Goal: Information Seeking & Learning: Find specific fact

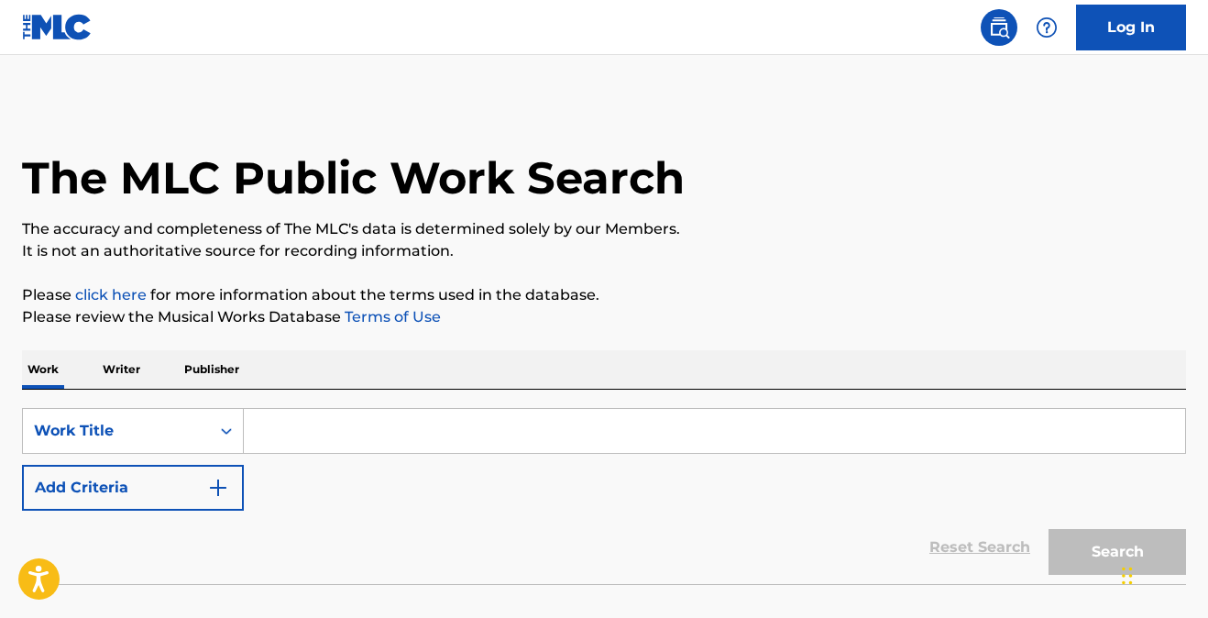
click at [297, 422] on input "Search Form" at bounding box center [714, 431] width 941 height 44
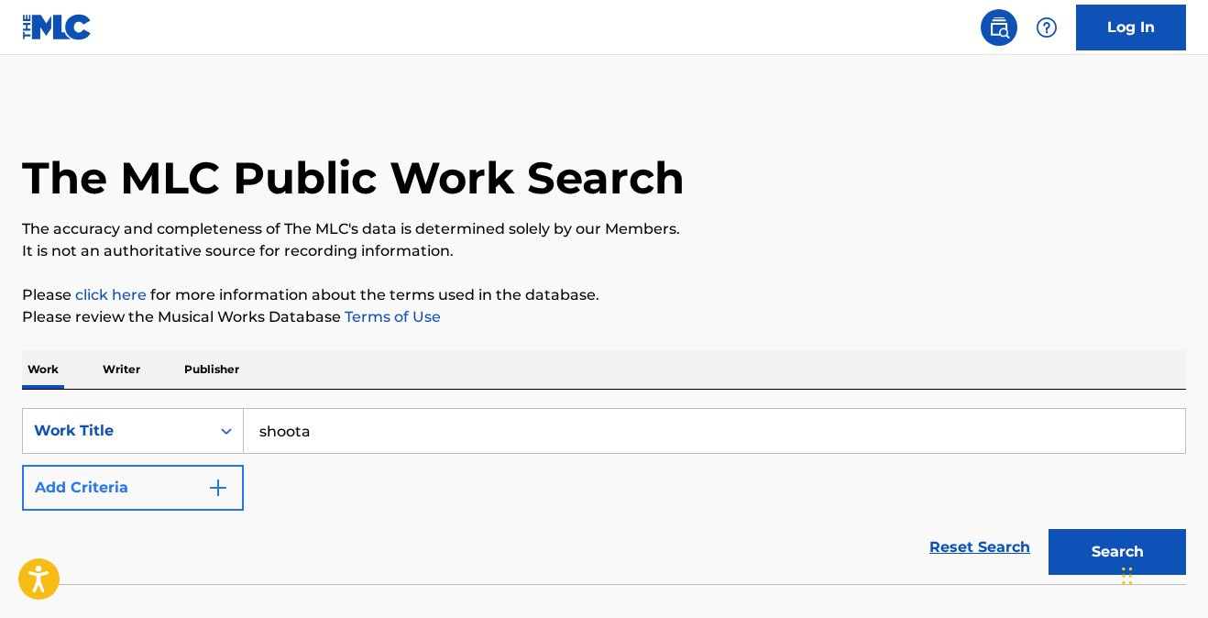
type input "shoota"
click at [221, 492] on img "Search Form" at bounding box center [218, 488] width 22 height 22
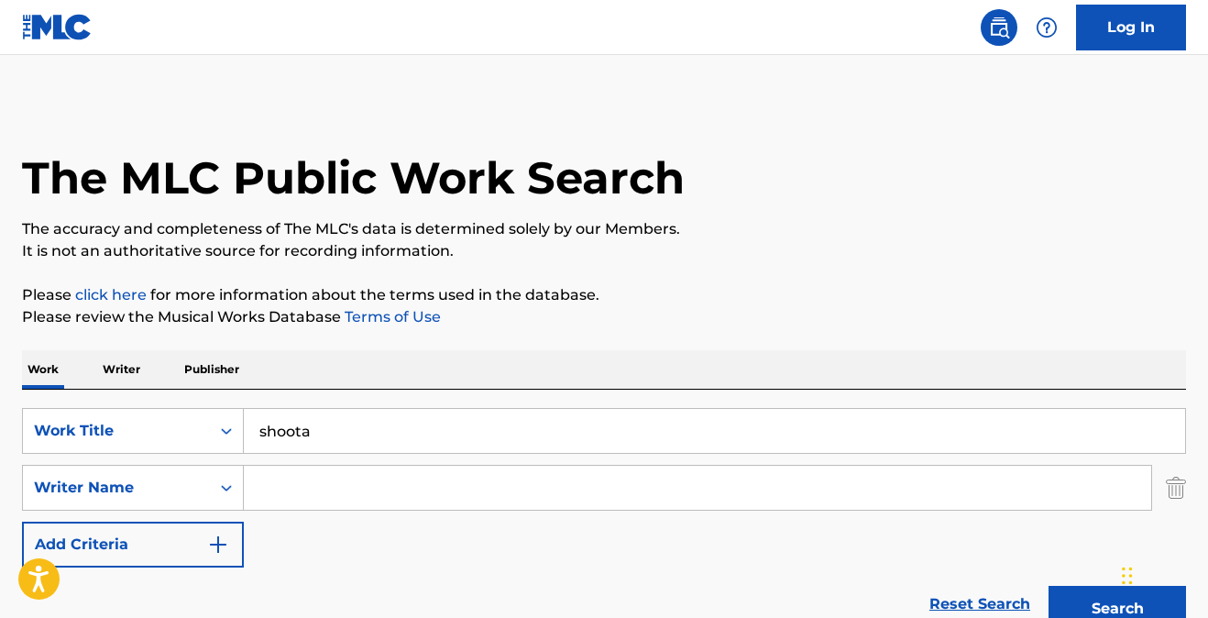
click at [279, 481] on input "Search Form" at bounding box center [697, 488] width 907 height 44
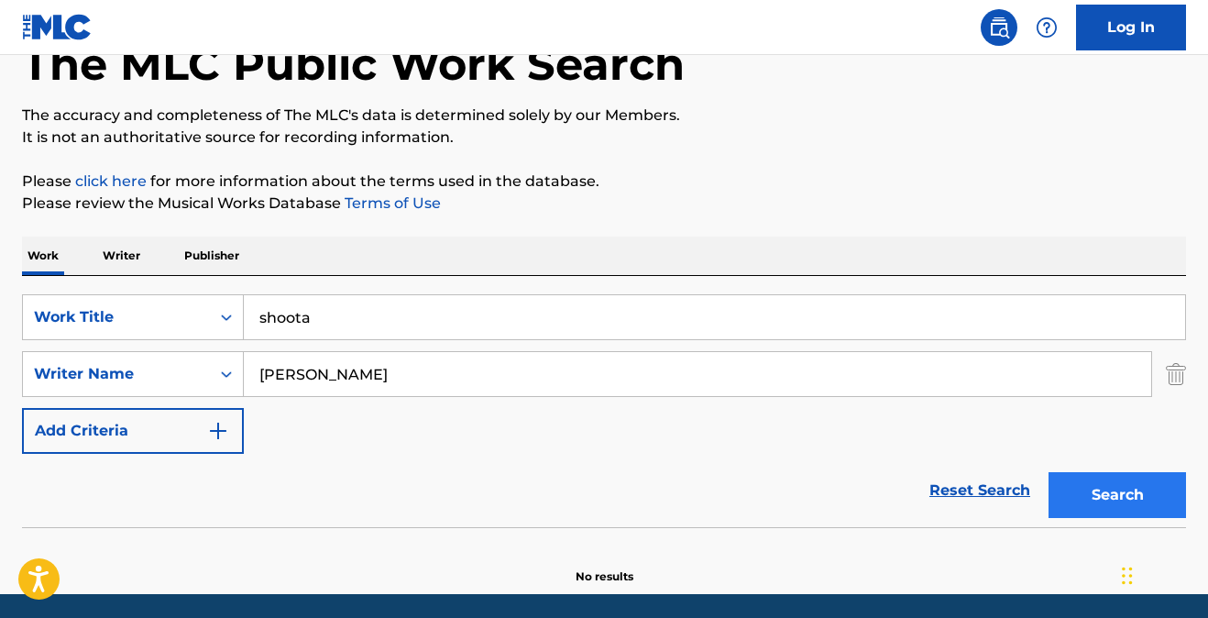
scroll to position [118, 0]
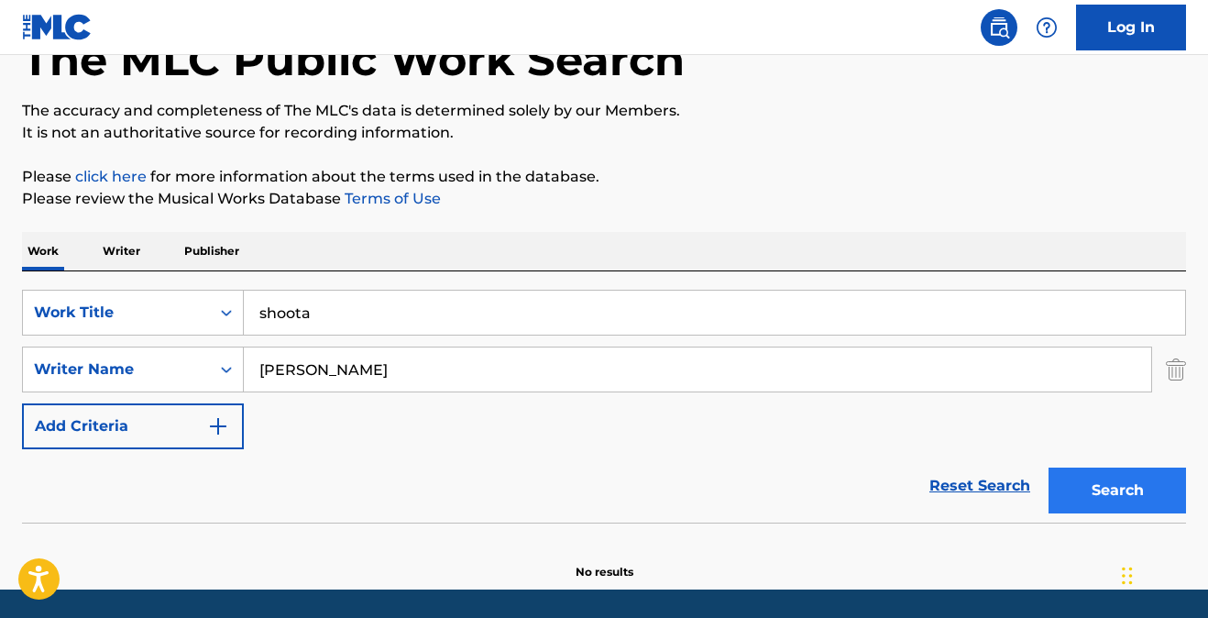
type input "woods"
click at [1104, 491] on button "Search" at bounding box center [1116, 490] width 137 height 46
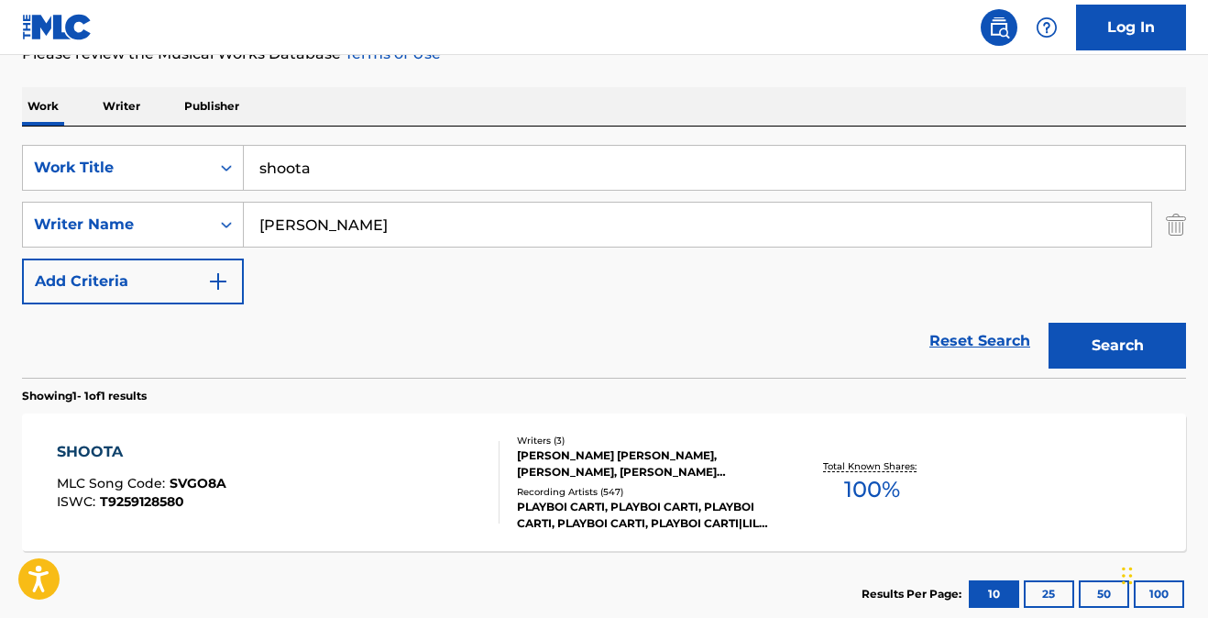
scroll to position [284, 0]
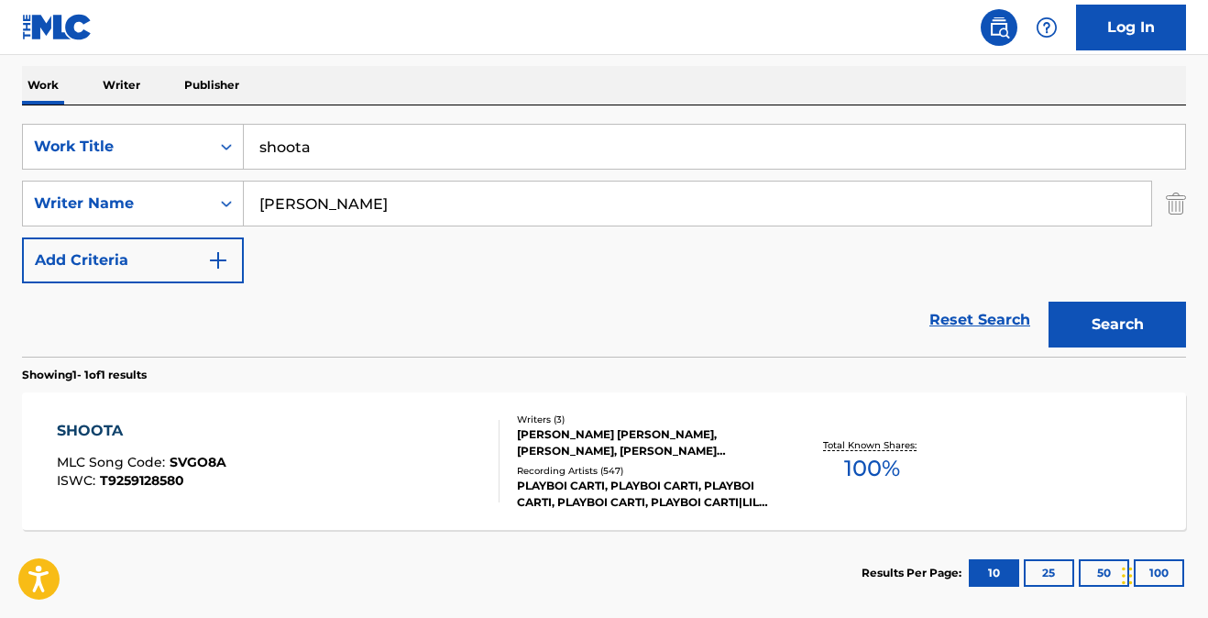
click at [95, 426] on div "SHOOTA" at bounding box center [142, 431] width 170 height 22
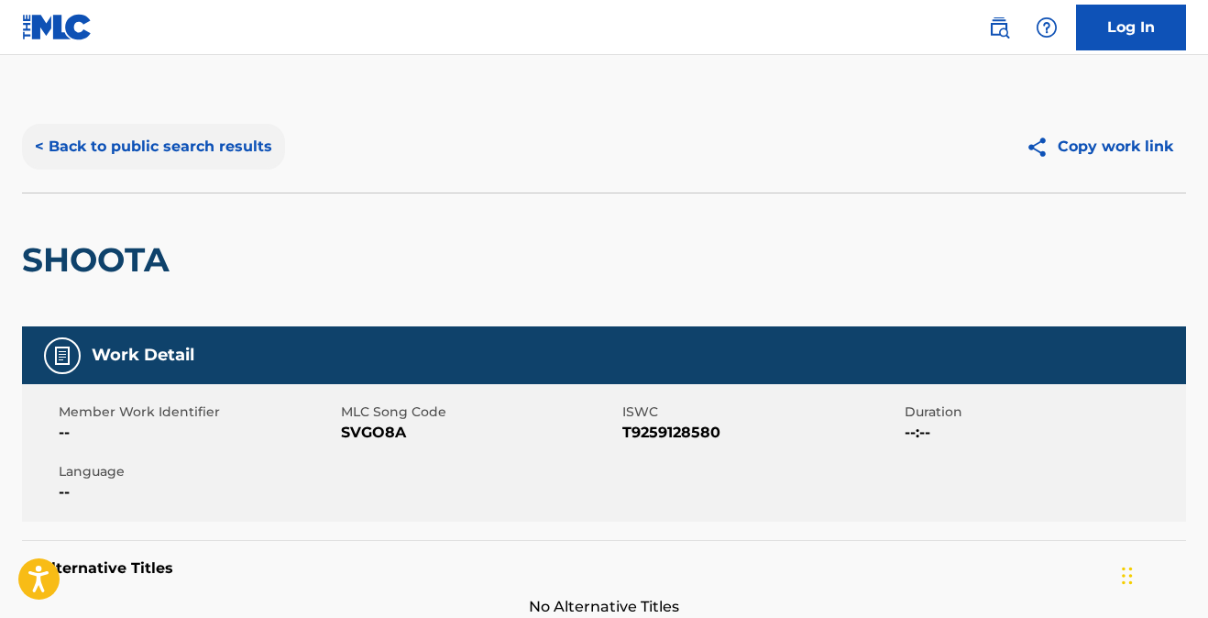
click at [161, 149] on button "< Back to public search results" at bounding box center [153, 147] width 263 height 46
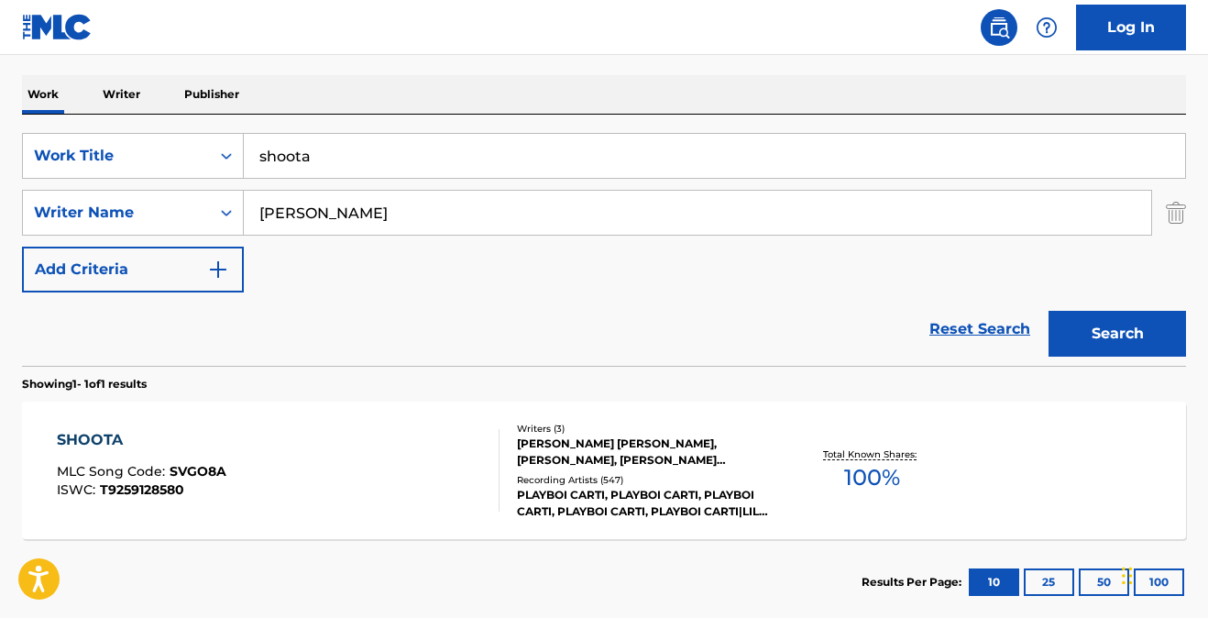
drag, startPoint x: 356, startPoint y: 172, endPoint x: 137, endPoint y: 121, distance: 225.9
click at [137, 121] on div "SearchWithCriteria45cc9bf0-b15e-4803-bc71-262c96a1aade Work Title shoota Search…" at bounding box center [604, 240] width 1164 height 251
type input "hip hop hooray"
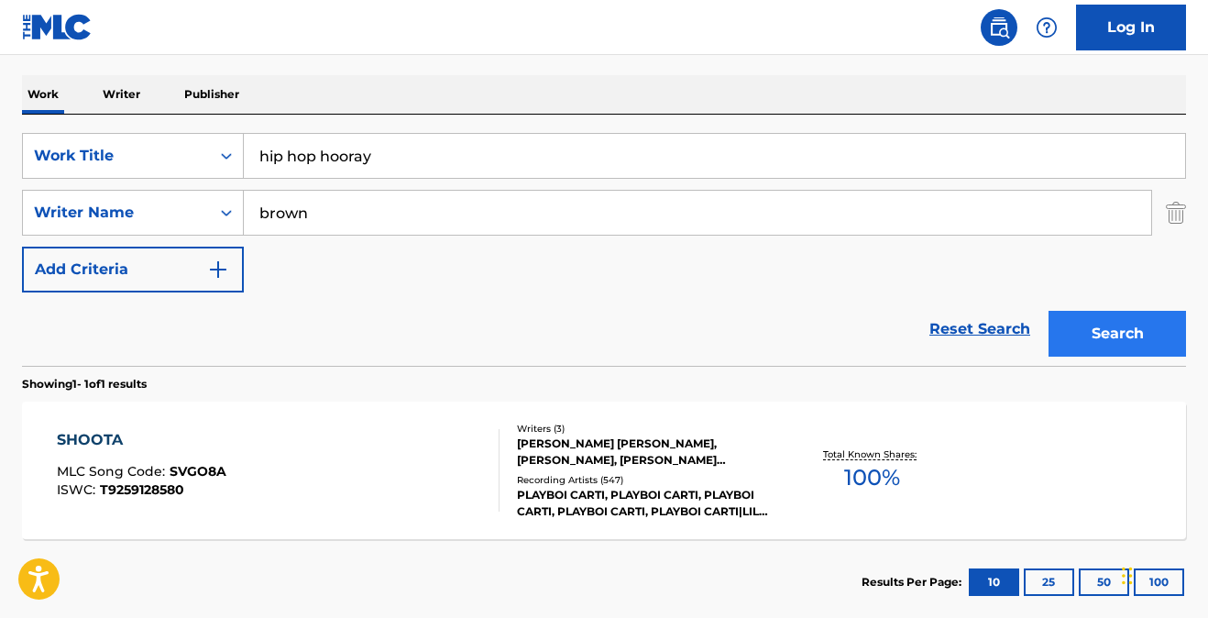
type input "brown"
click at [1086, 331] on button "Search" at bounding box center [1116, 334] width 137 height 46
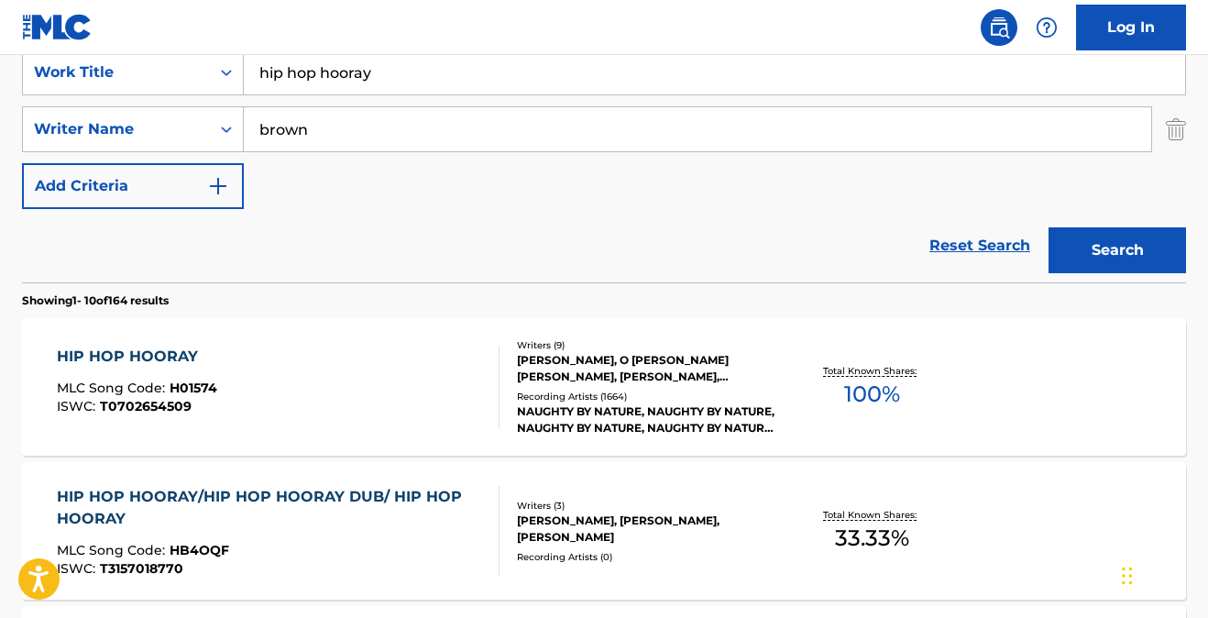
scroll to position [378, 0]
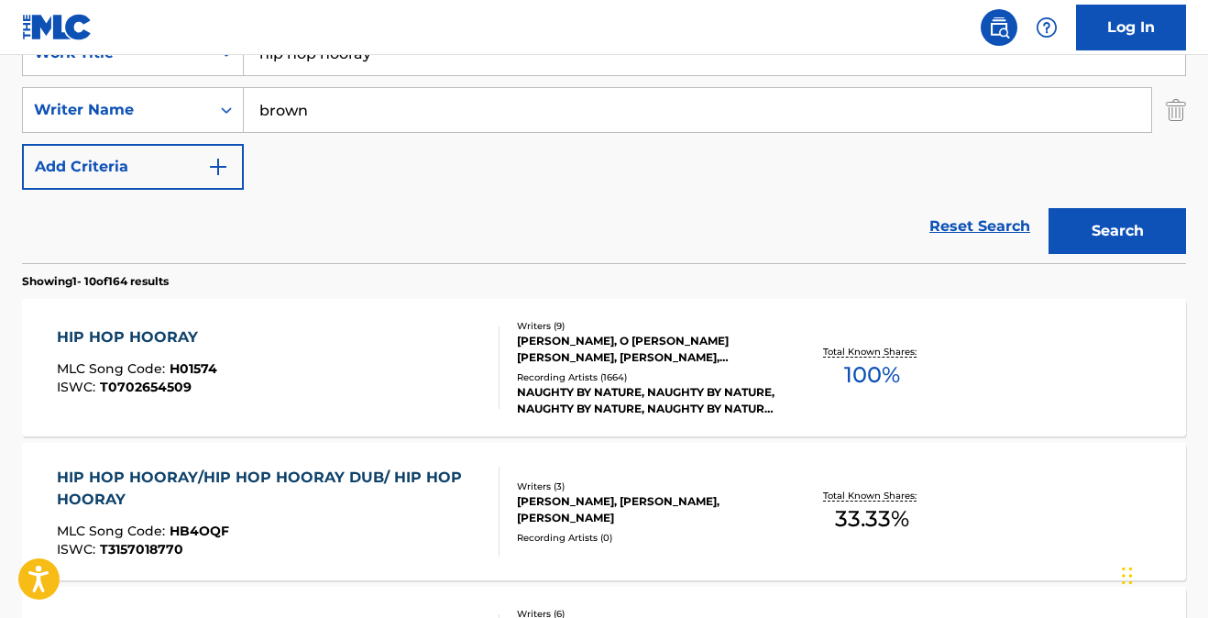
click at [126, 336] on div "HIP HOP HOORAY" at bounding box center [137, 337] width 160 height 22
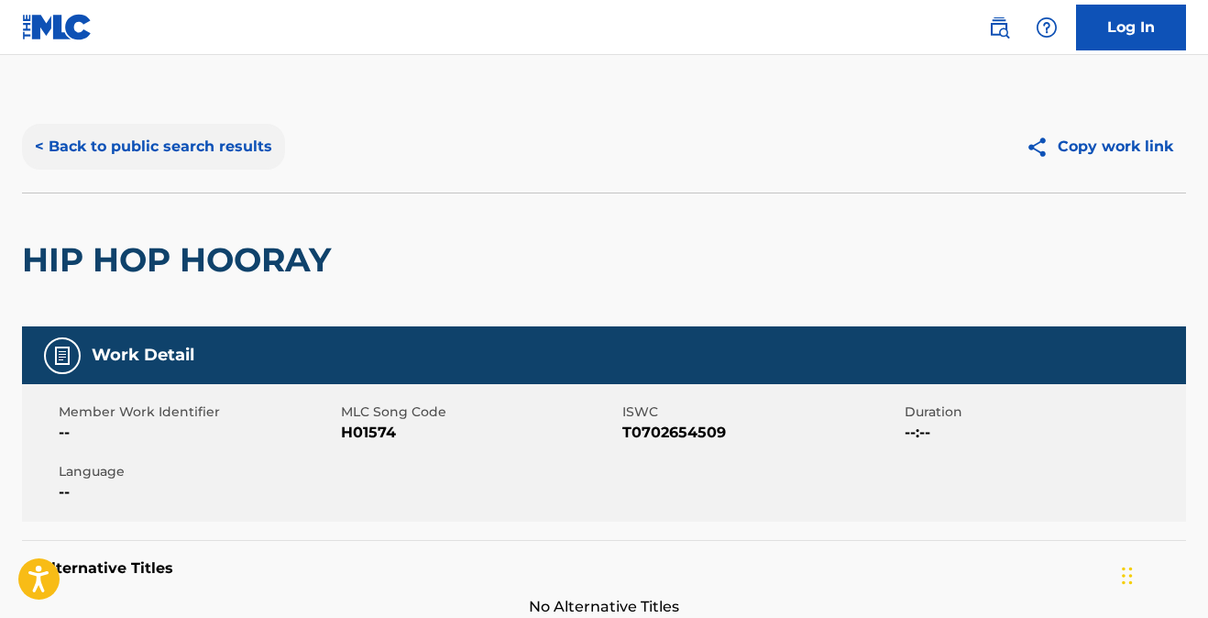
click at [181, 144] on button "< Back to public search results" at bounding box center [153, 147] width 263 height 46
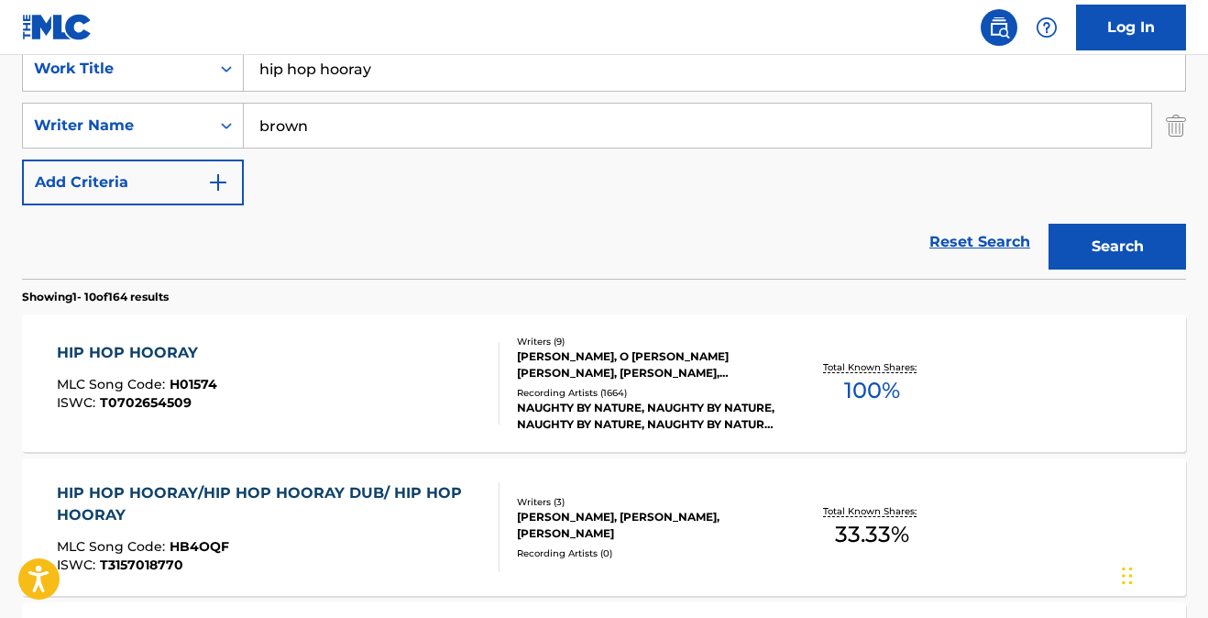
scroll to position [348, 0]
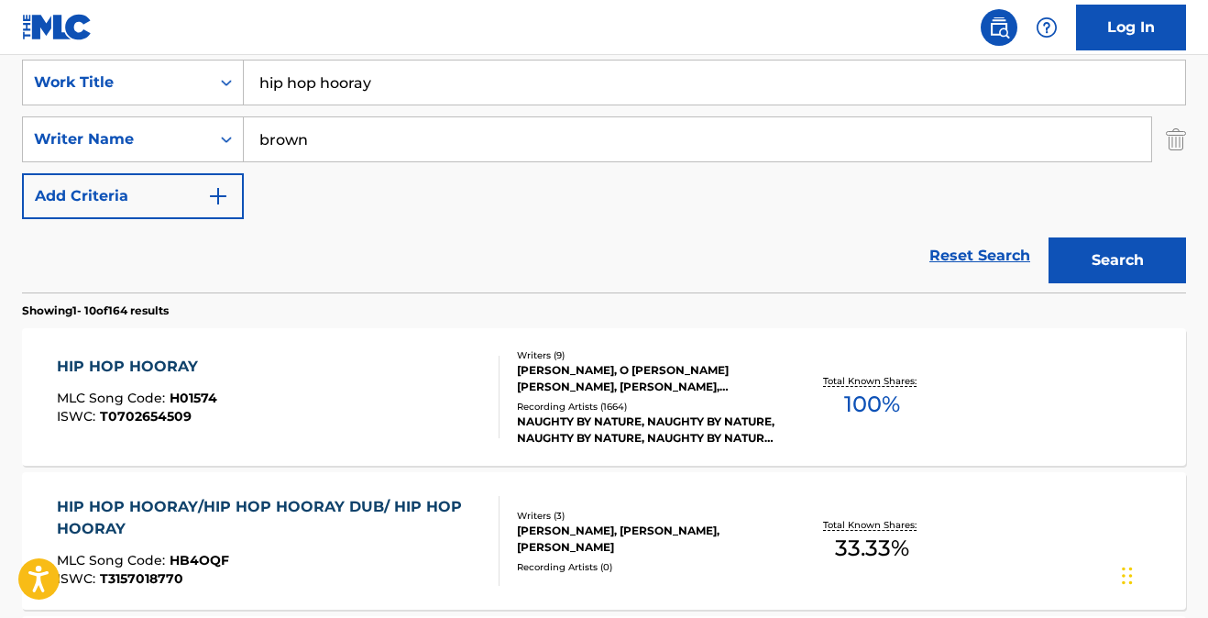
drag, startPoint x: 389, startPoint y: 92, endPoint x: 143, endPoint y: 57, distance: 249.0
click at [144, 57] on div "SearchWithCriteria45cc9bf0-b15e-4803-bc71-262c96a1aade Work Title hip hop hoora…" at bounding box center [604, 166] width 1164 height 251
type input "life goes on"
type input "kitchens"
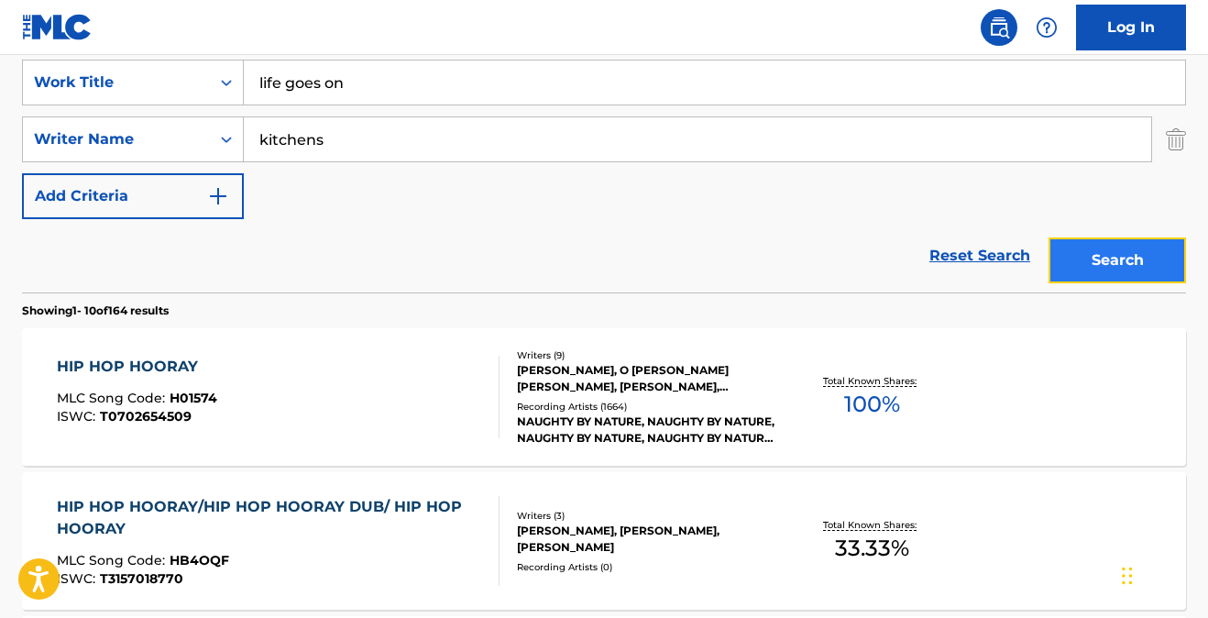
click at [1105, 258] on button "Search" at bounding box center [1116, 260] width 137 height 46
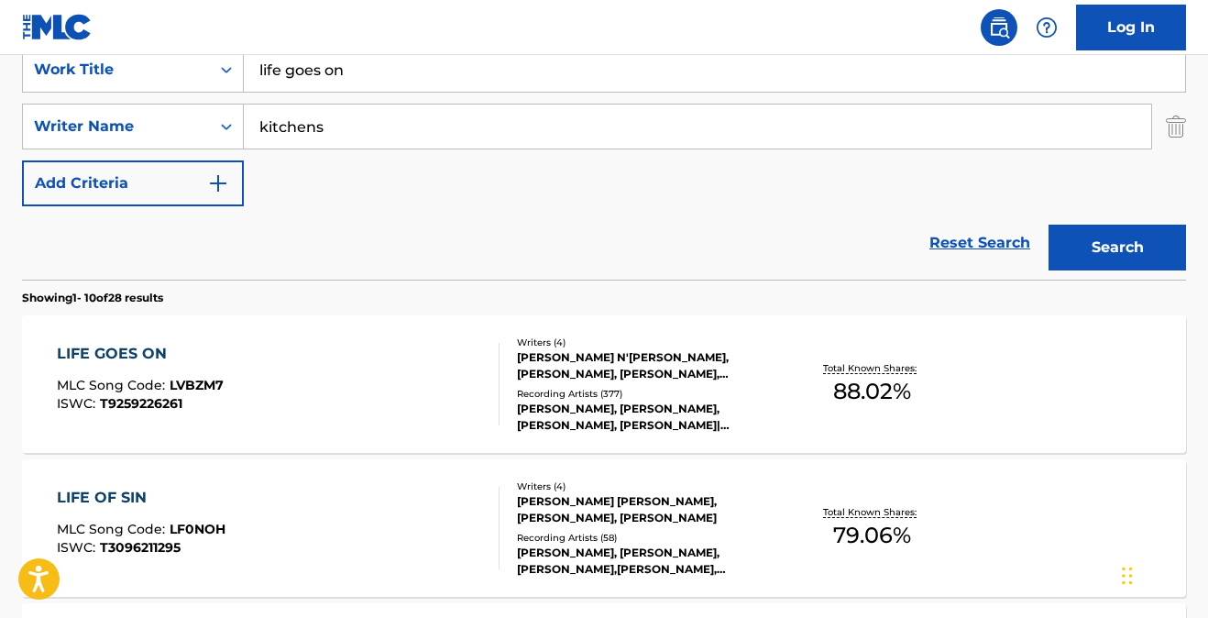
scroll to position [375, 0]
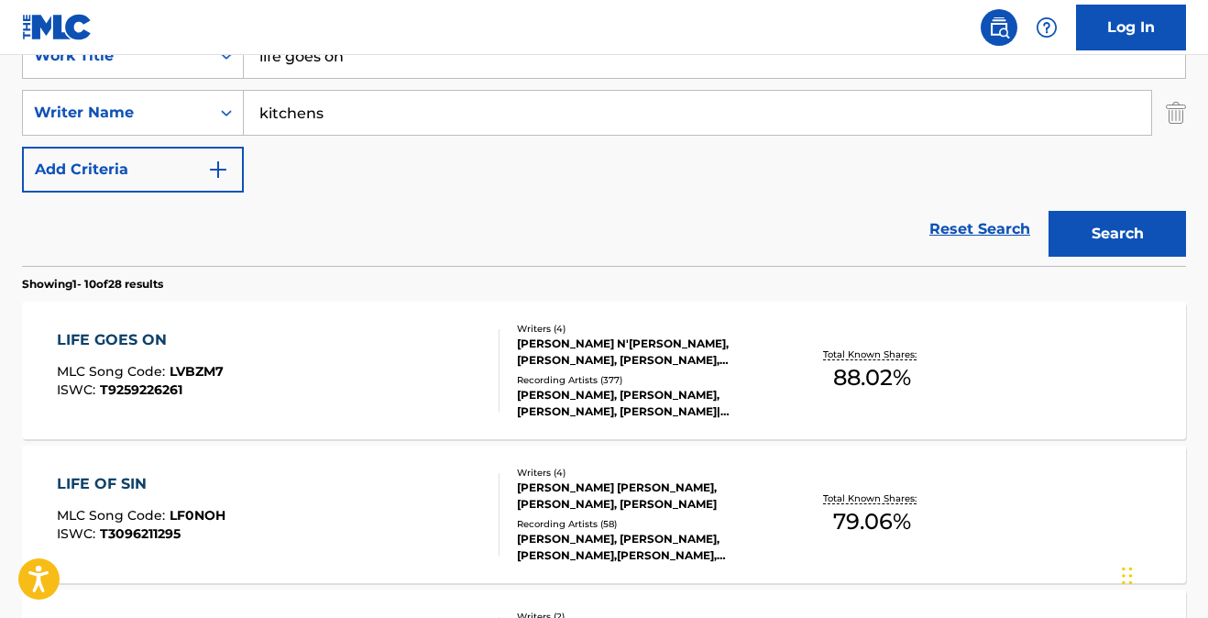
click at [139, 338] on div "LIFE GOES ON" at bounding box center [140, 340] width 167 height 22
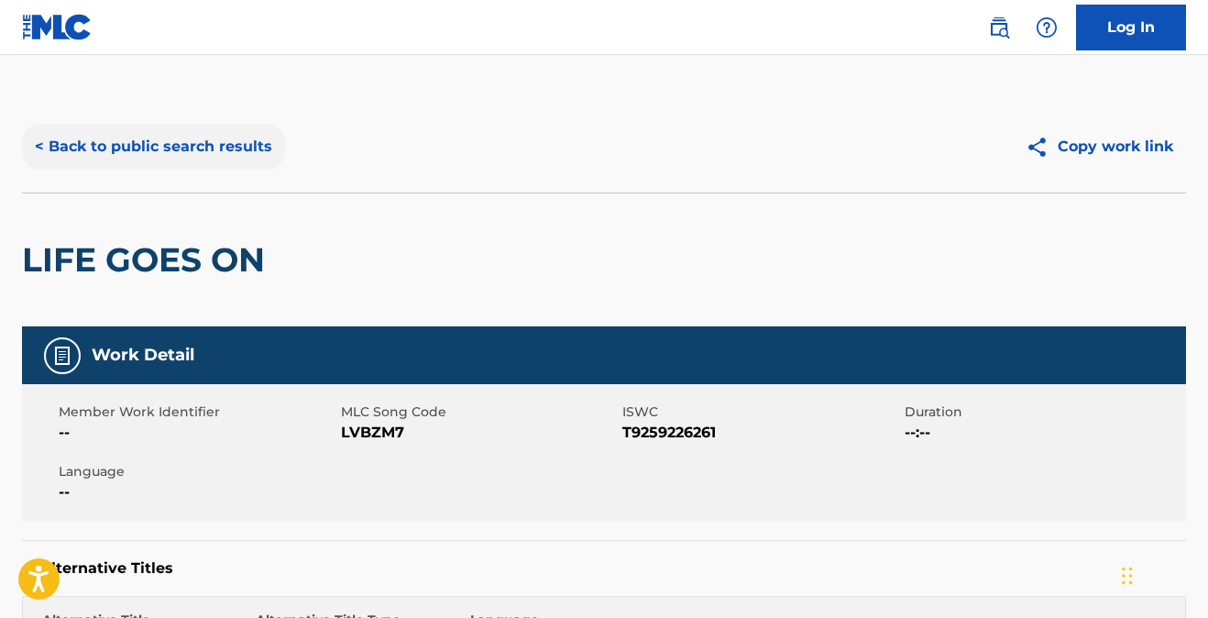
click at [230, 149] on button "< Back to public search results" at bounding box center [153, 147] width 263 height 46
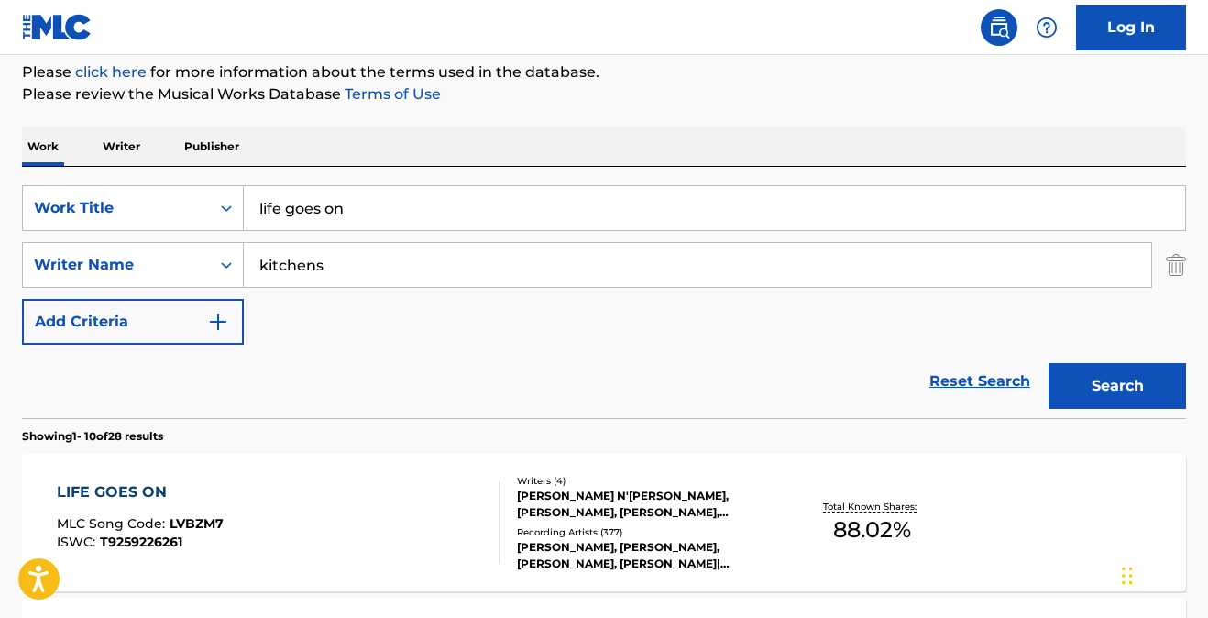
scroll to position [221, 0]
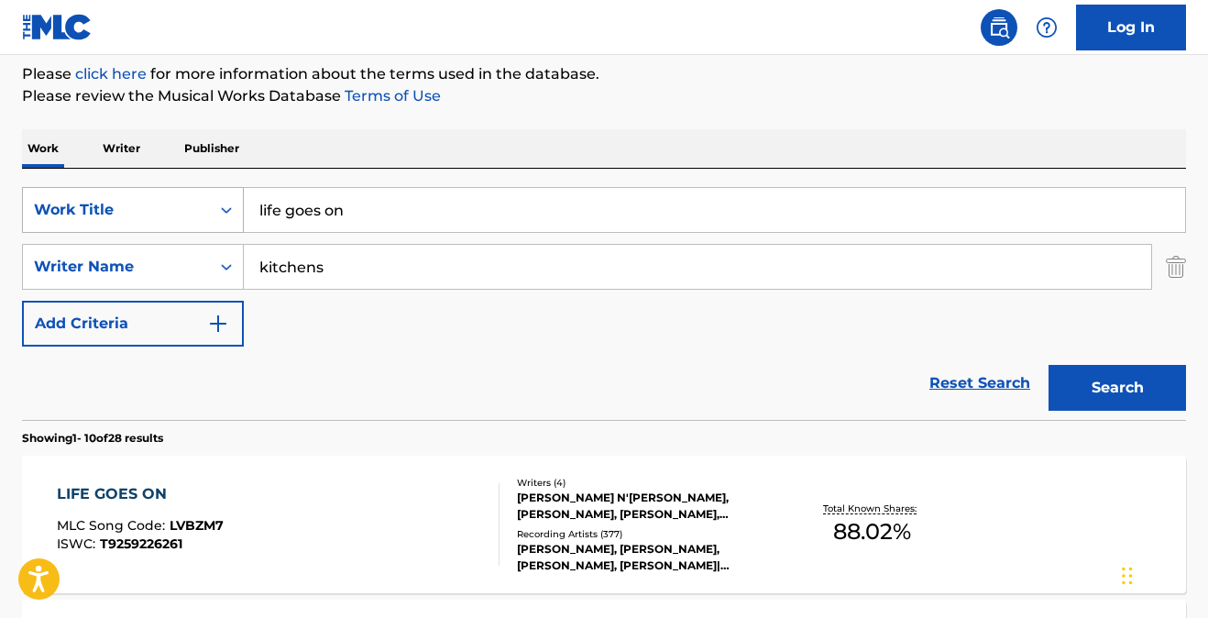
drag, startPoint x: 373, startPoint y: 206, endPoint x: 165, endPoint y: 186, distance: 209.0
click at [166, 187] on div "SearchWithCriteria45cc9bf0-b15e-4803-bc71-262c96a1aade Work Title life goes on" at bounding box center [604, 210] width 1164 height 46
type input "cloudy eyes"
drag, startPoint x: 340, startPoint y: 266, endPoint x: 211, endPoint y: 245, distance: 130.9
click at [211, 245] on div "SearchWithCriteria56f9305d-1567-4a12-84e0-4746e57e776d Writer Name kitchens" at bounding box center [604, 267] width 1164 height 46
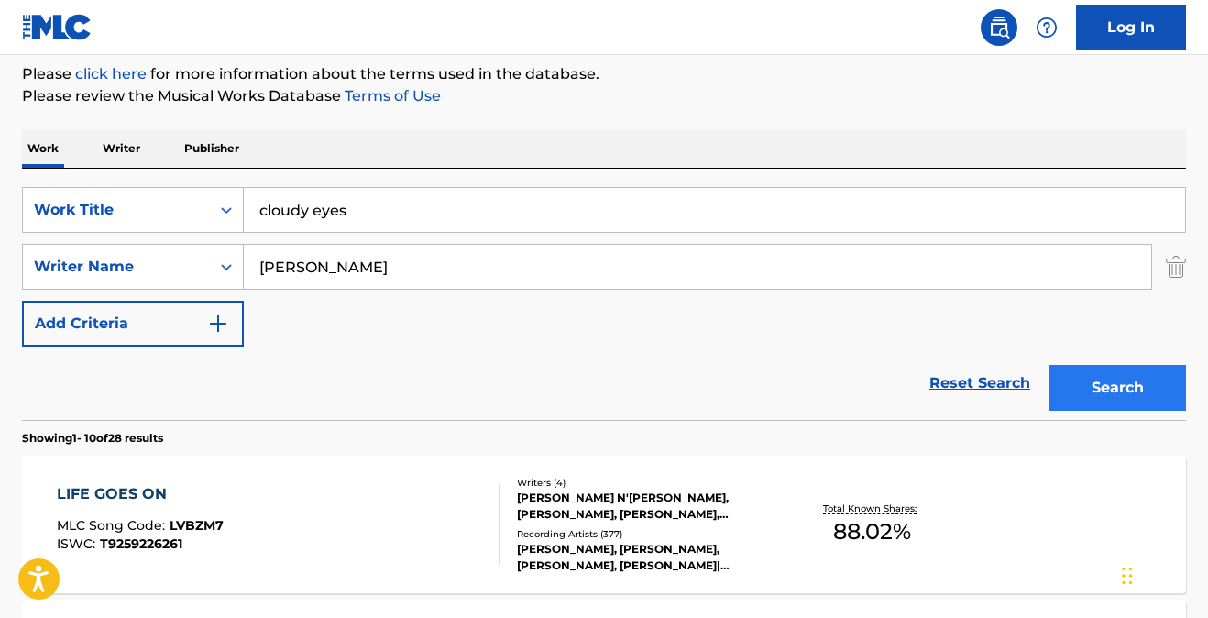
type input "richter"
click at [1091, 389] on button "Search" at bounding box center [1116, 388] width 137 height 46
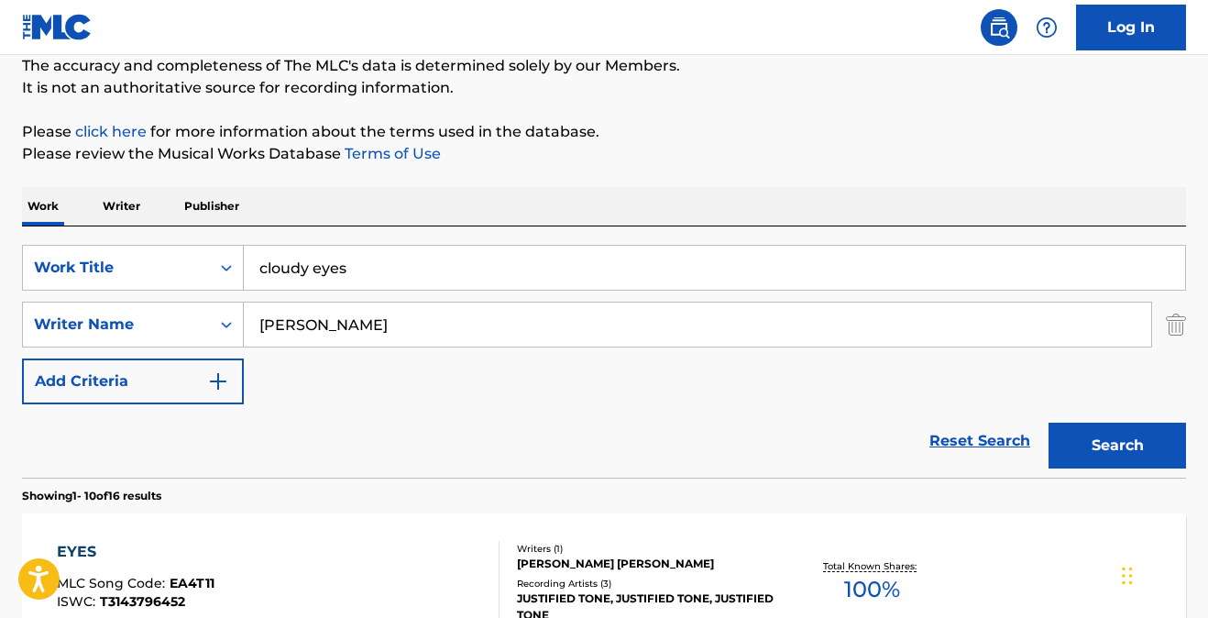
scroll to position [159, 0]
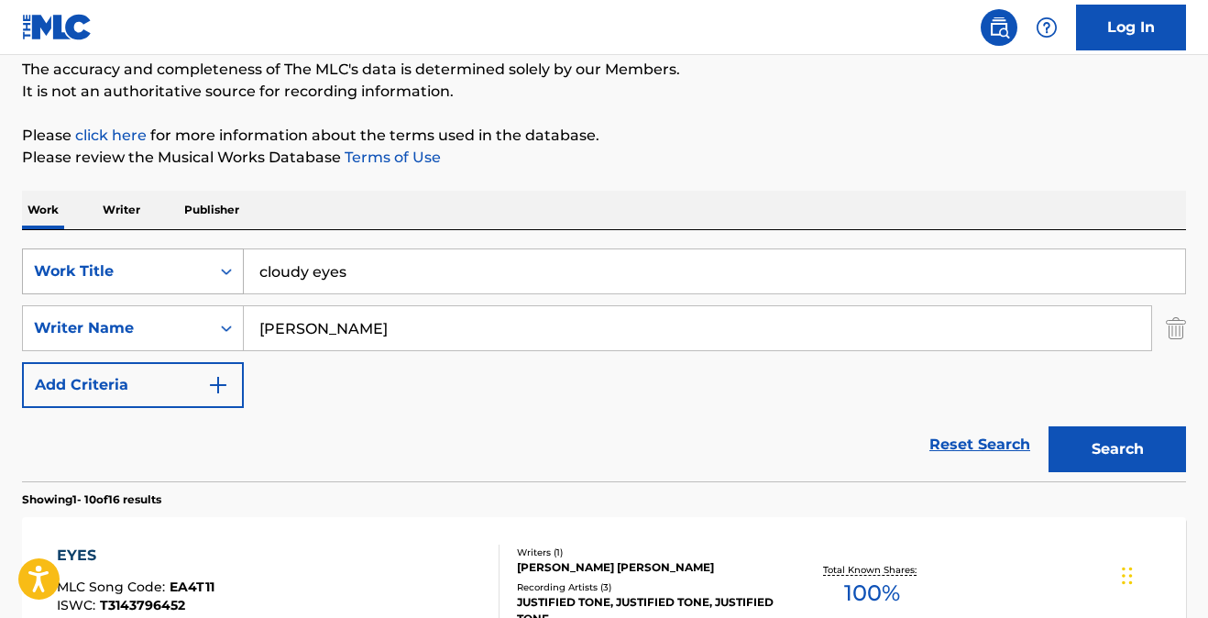
drag, startPoint x: 411, startPoint y: 275, endPoint x: 236, endPoint y: 262, distance: 174.6
click at [237, 262] on div "SearchWithCriteria45cc9bf0-b15e-4803-bc71-262c96a1aade Work Title cloudy eyes" at bounding box center [604, 271] width 1164 height 46
type input "sticky"
type input "bolton"
click at [1097, 450] on button "Search" at bounding box center [1116, 449] width 137 height 46
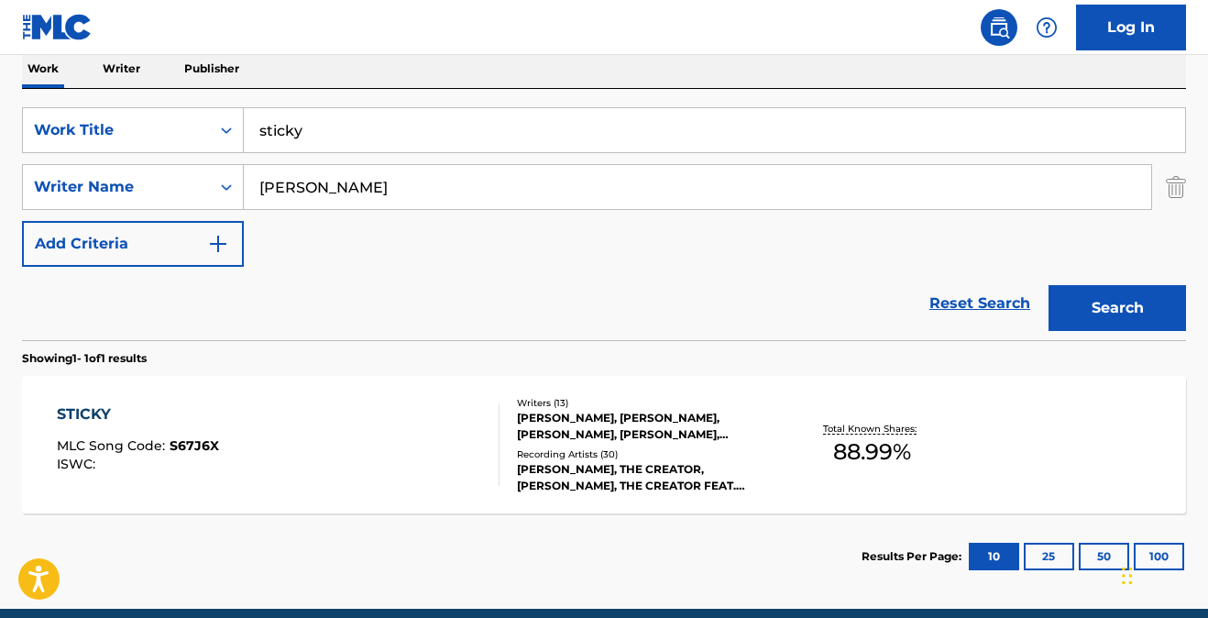
scroll to position [313, 0]
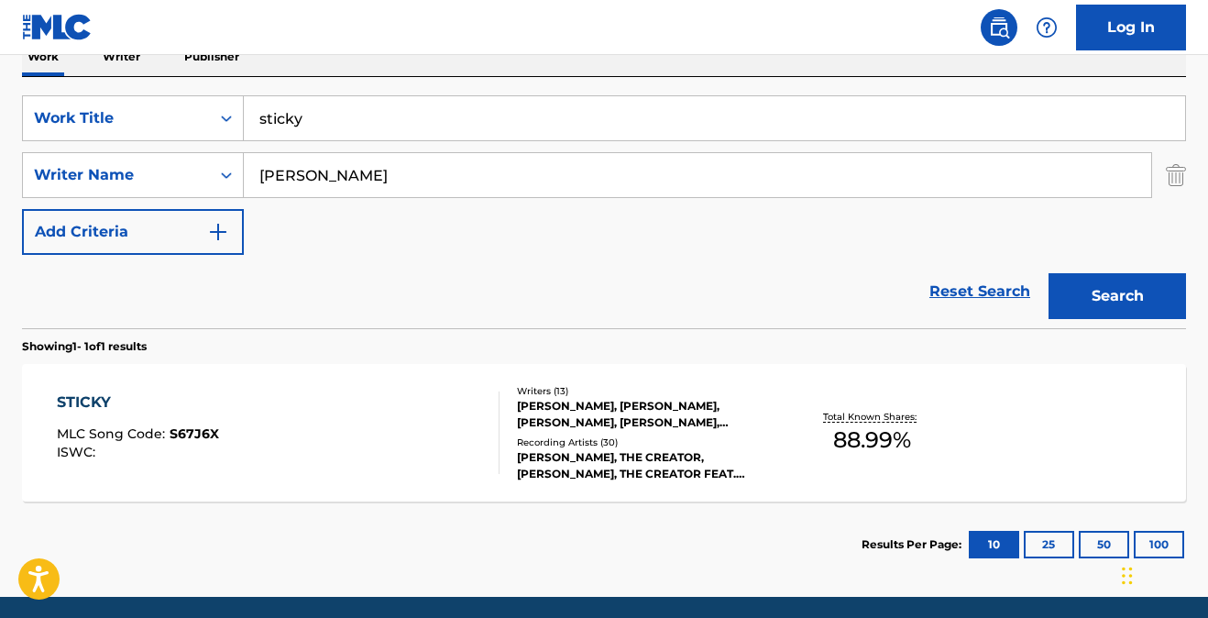
click at [108, 397] on div "STICKY" at bounding box center [138, 402] width 162 height 22
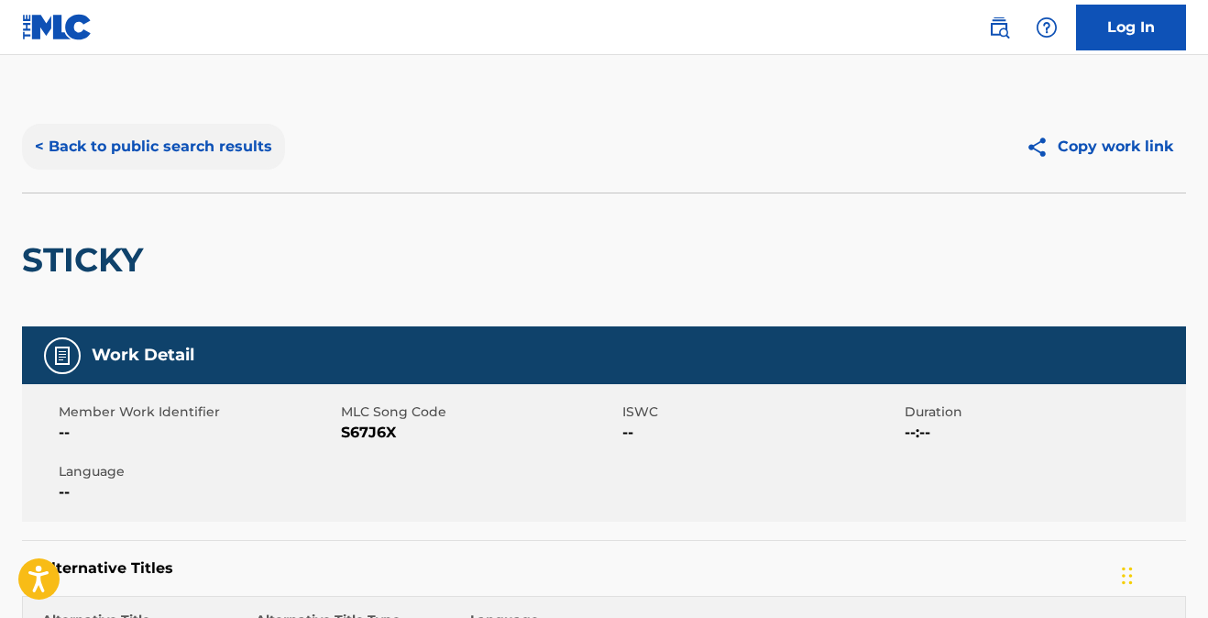
click at [201, 147] on button "< Back to public search results" at bounding box center [153, 147] width 263 height 46
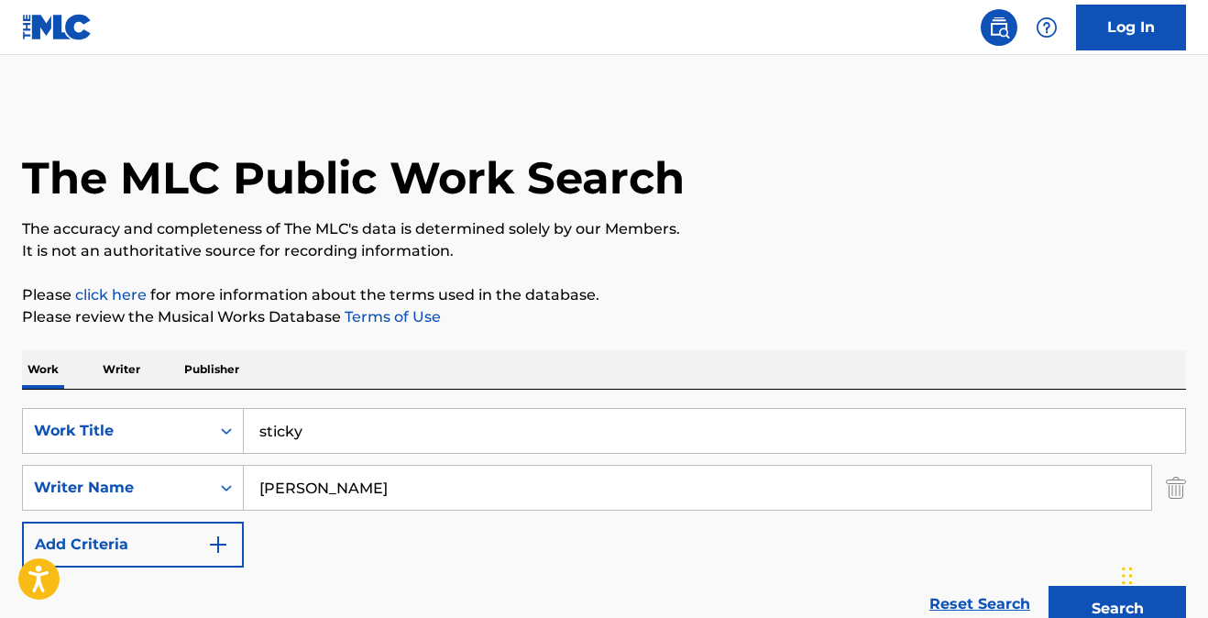
scroll to position [275, 0]
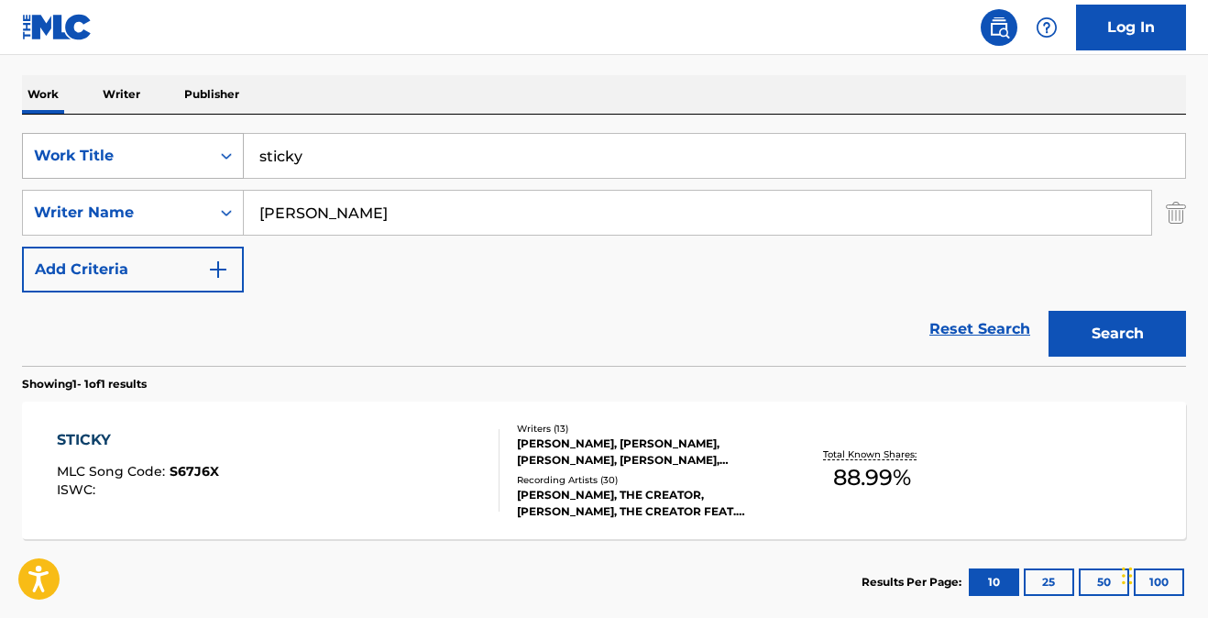
drag, startPoint x: 351, startPoint y: 159, endPoint x: 236, endPoint y: 137, distance: 117.7
click at [236, 137] on div "SearchWithCriteria45cc9bf0-b15e-4803-bc71-262c96a1aade Work Title sticky" at bounding box center [604, 156] width 1164 height 46
type input "azizam"
type input "kotecha"
click at [1135, 322] on button "Search" at bounding box center [1116, 334] width 137 height 46
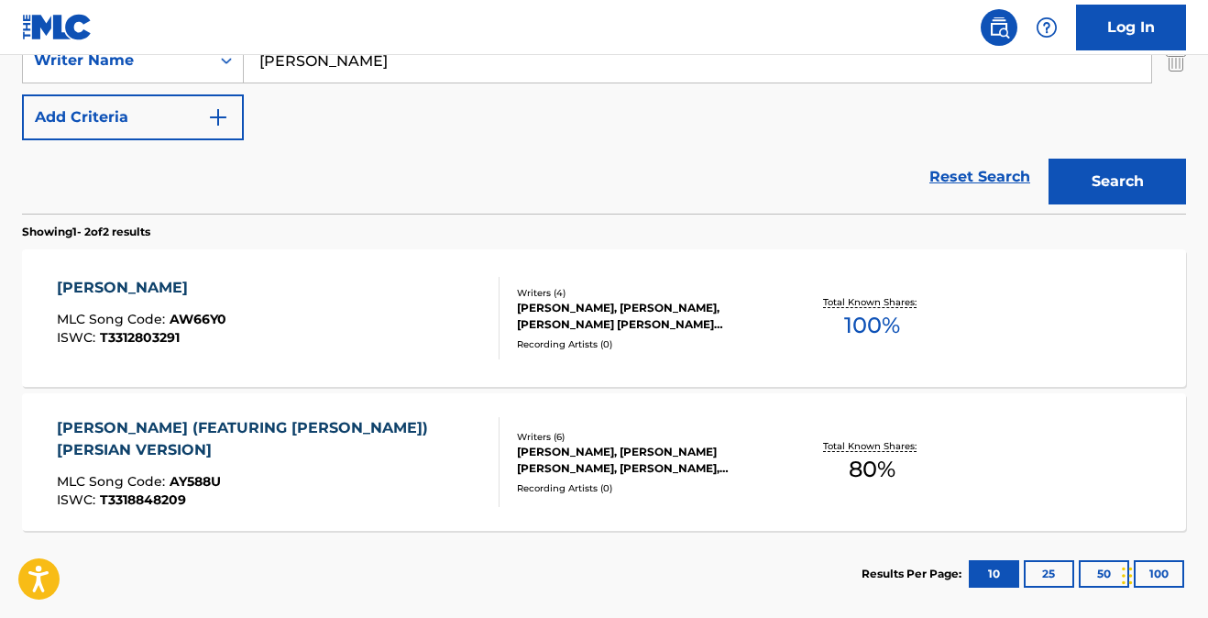
scroll to position [431, 0]
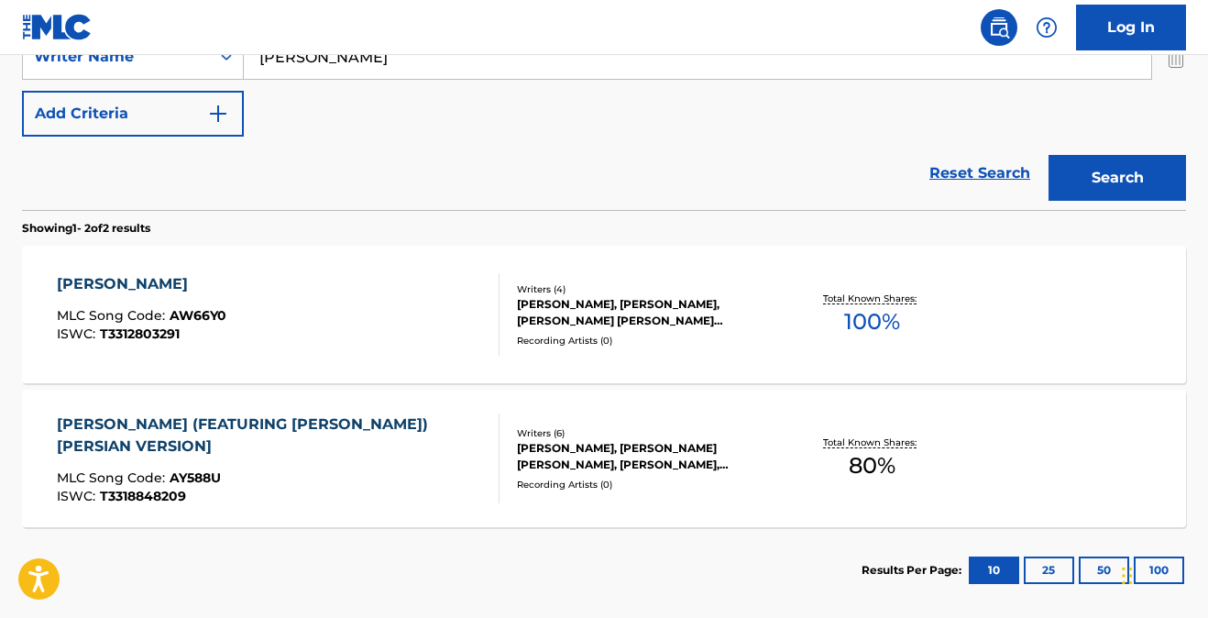
click at [101, 280] on div "AZIZAM" at bounding box center [142, 284] width 170 height 22
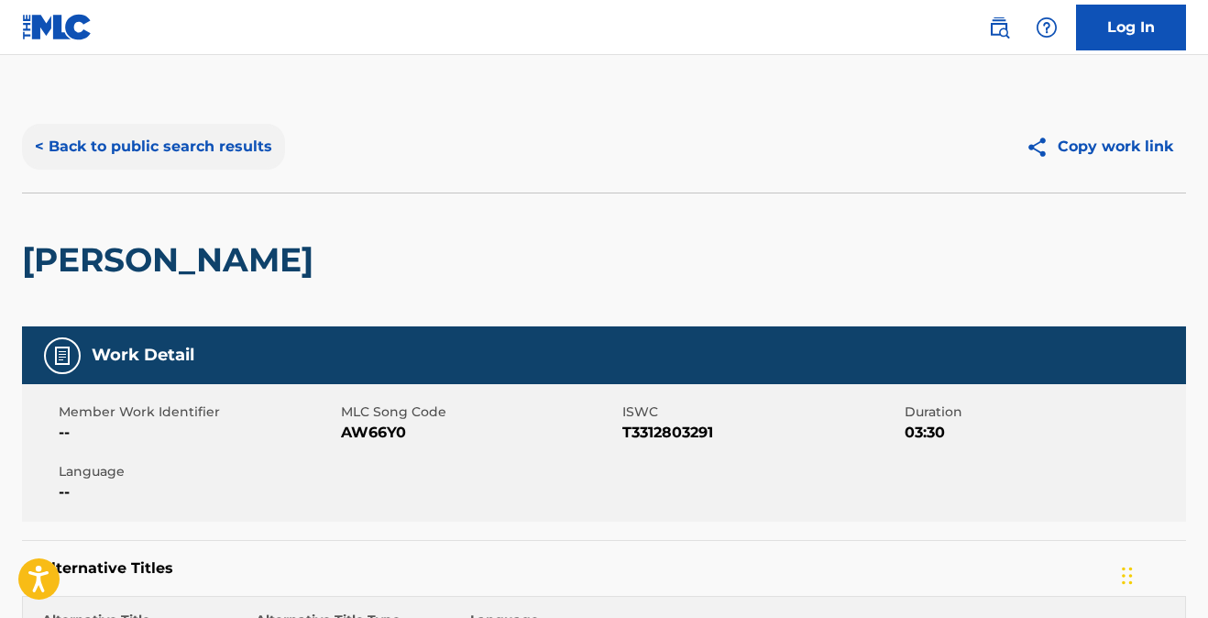
click at [200, 150] on button "< Back to public search results" at bounding box center [153, 147] width 263 height 46
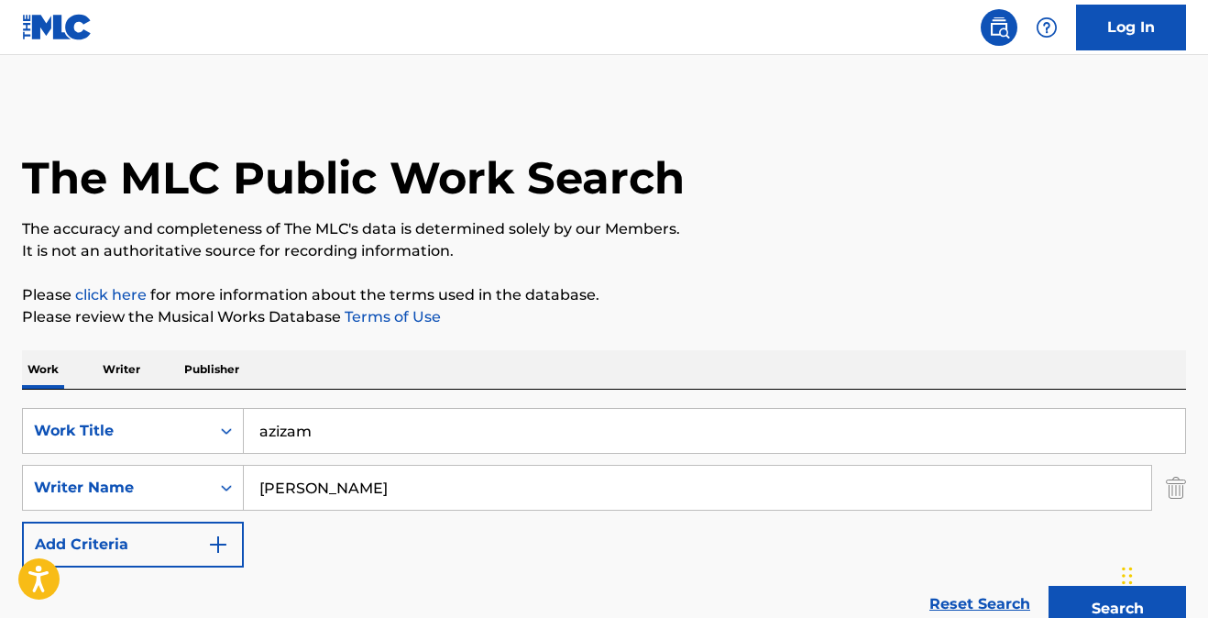
drag, startPoint x: 343, startPoint y: 441, endPoint x: 165, endPoint y: 402, distance: 181.9
click at [165, 403] on div "SearchWithCriteria45cc9bf0-b15e-4803-bc71-262c96a1aade Work Title azizam Search…" at bounding box center [604, 514] width 1164 height 251
type input "keep their heads ringin"
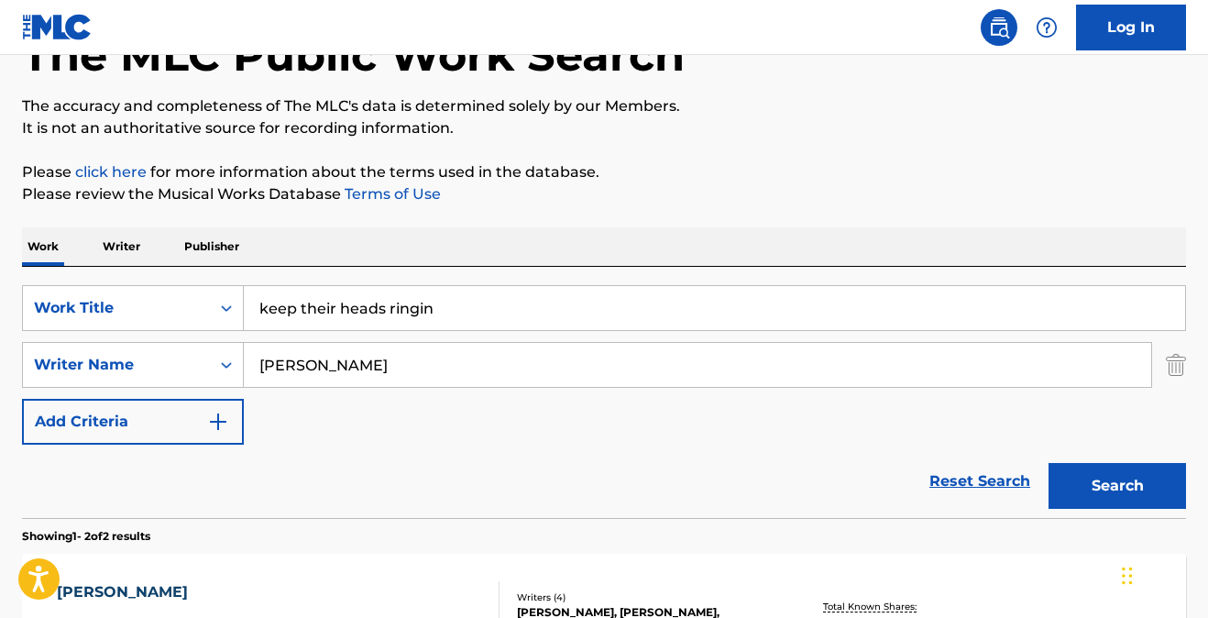
scroll to position [135, 0]
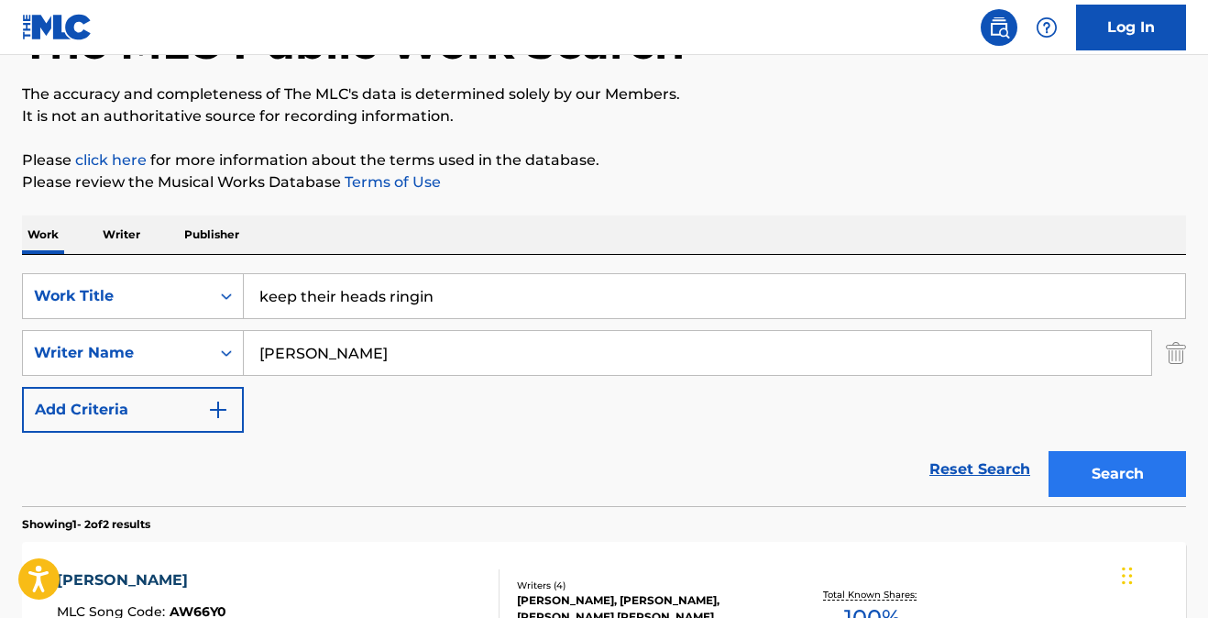
type input "anderson"
click at [1118, 480] on button "Search" at bounding box center [1116, 474] width 137 height 46
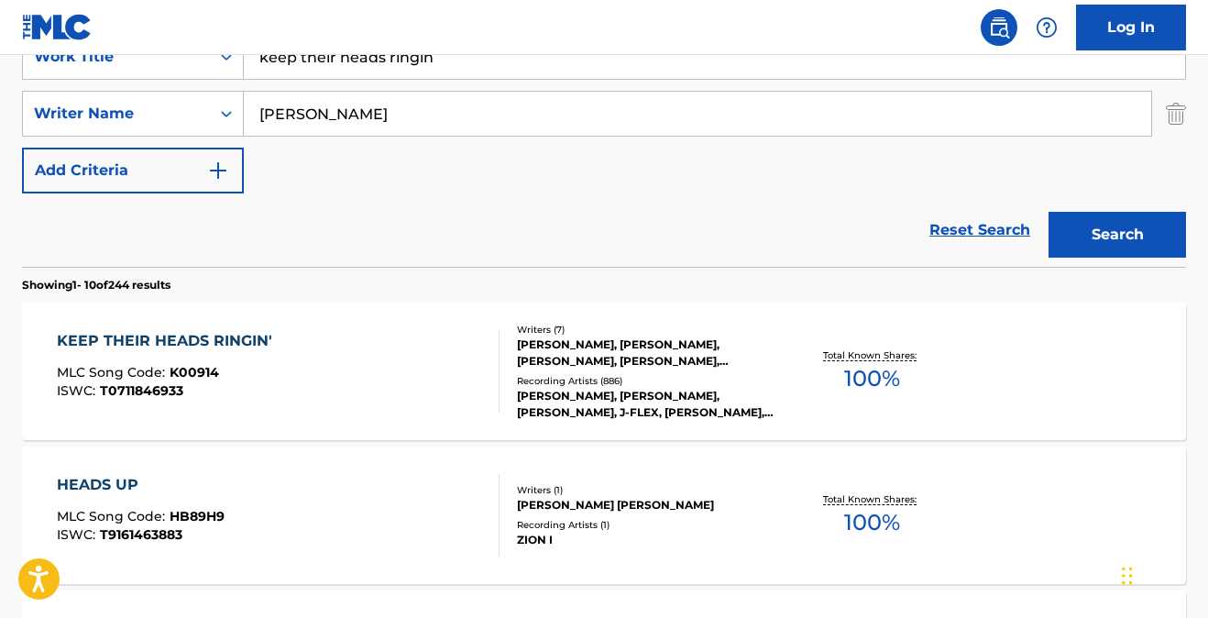
scroll to position [378, 0]
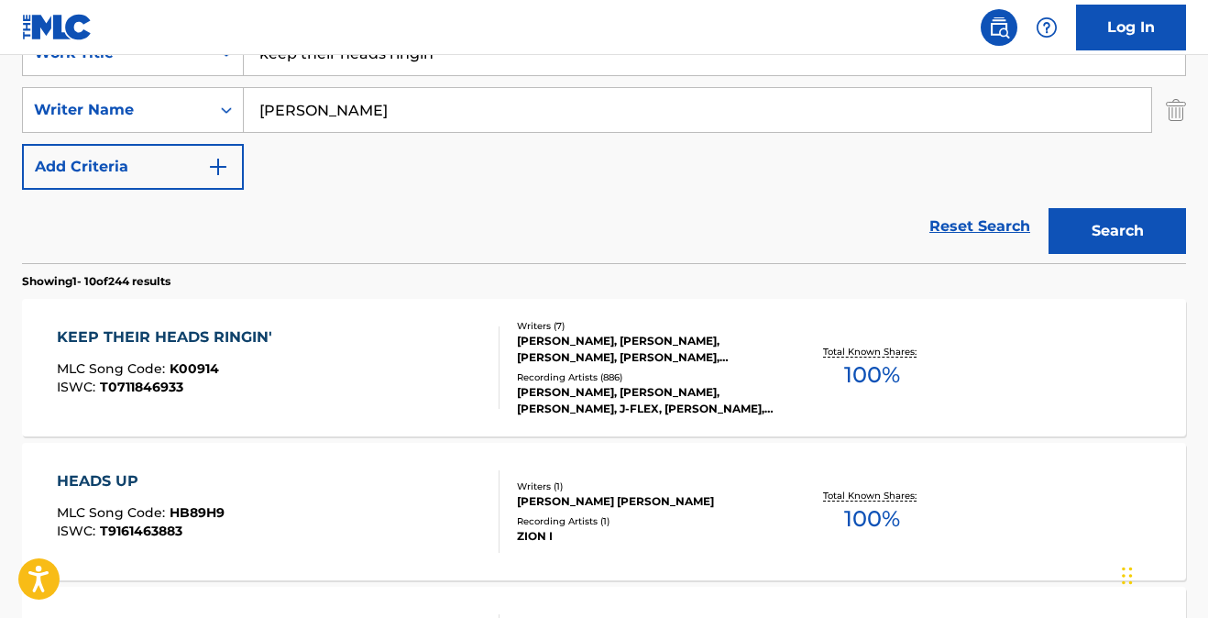
click at [167, 335] on div "KEEP THEIR HEADS RINGIN'" at bounding box center [169, 337] width 225 height 22
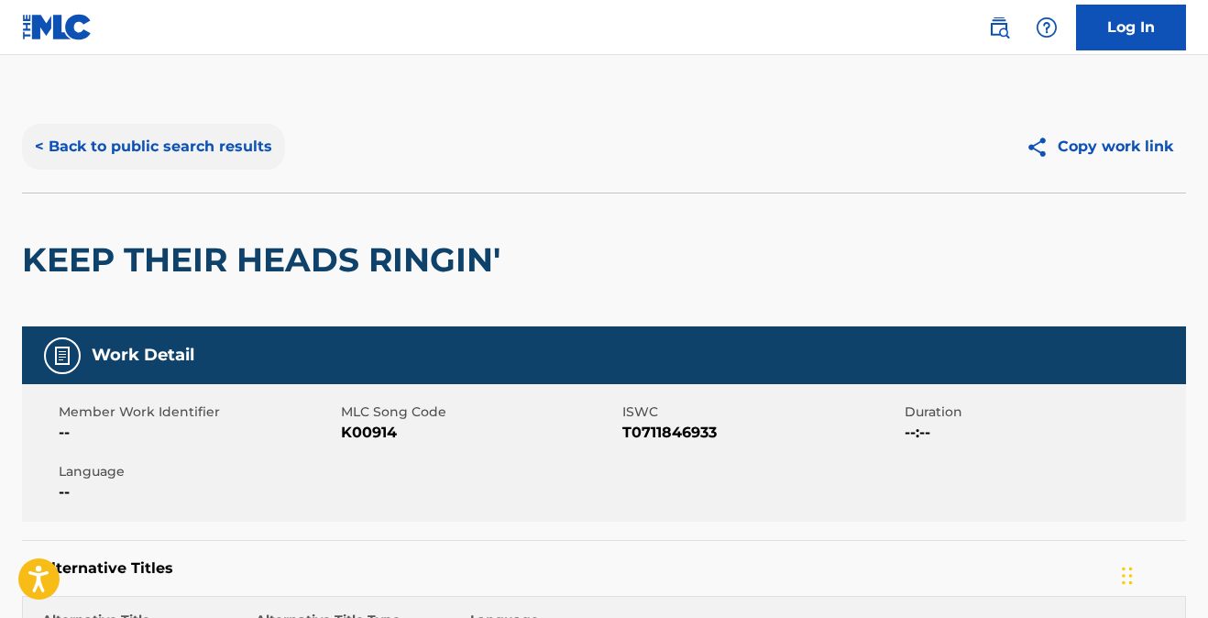
click at [207, 149] on button "< Back to public search results" at bounding box center [153, 147] width 263 height 46
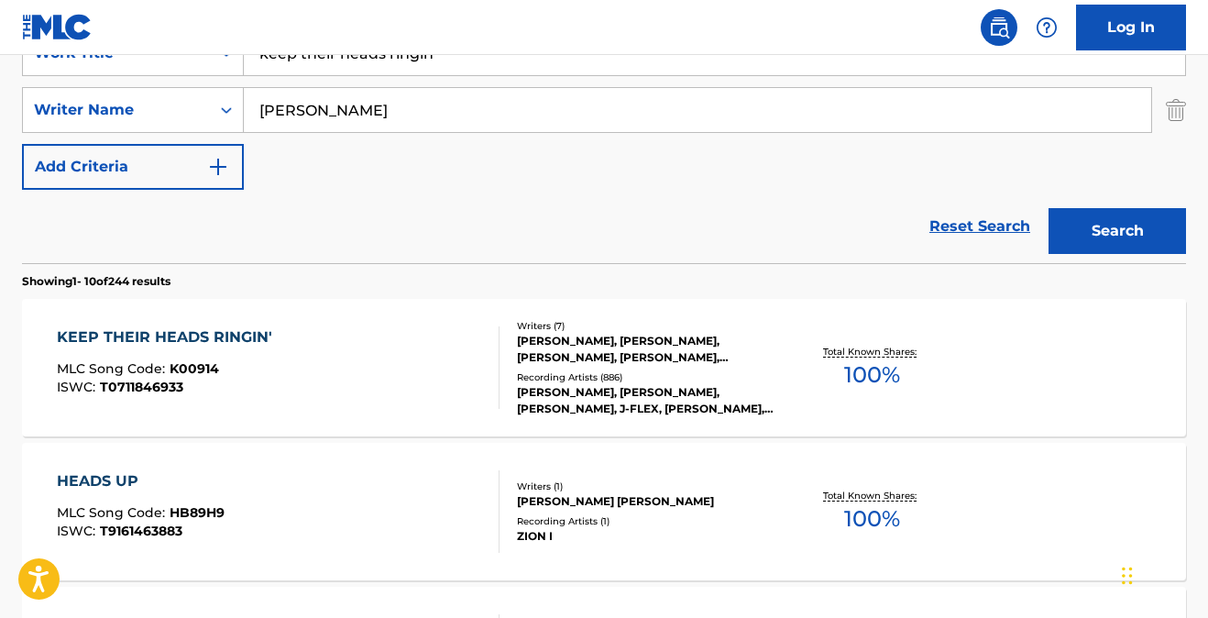
scroll to position [16, 0]
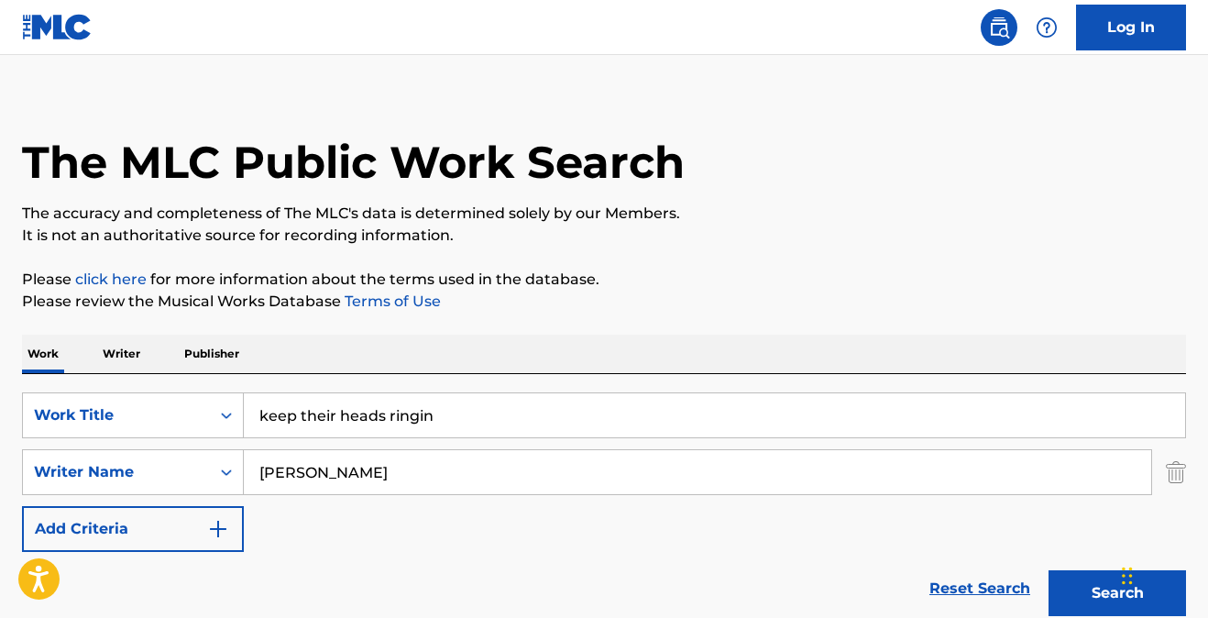
drag, startPoint x: 342, startPoint y: 394, endPoint x: 222, endPoint y: 371, distance: 122.2
type input "2 pair"
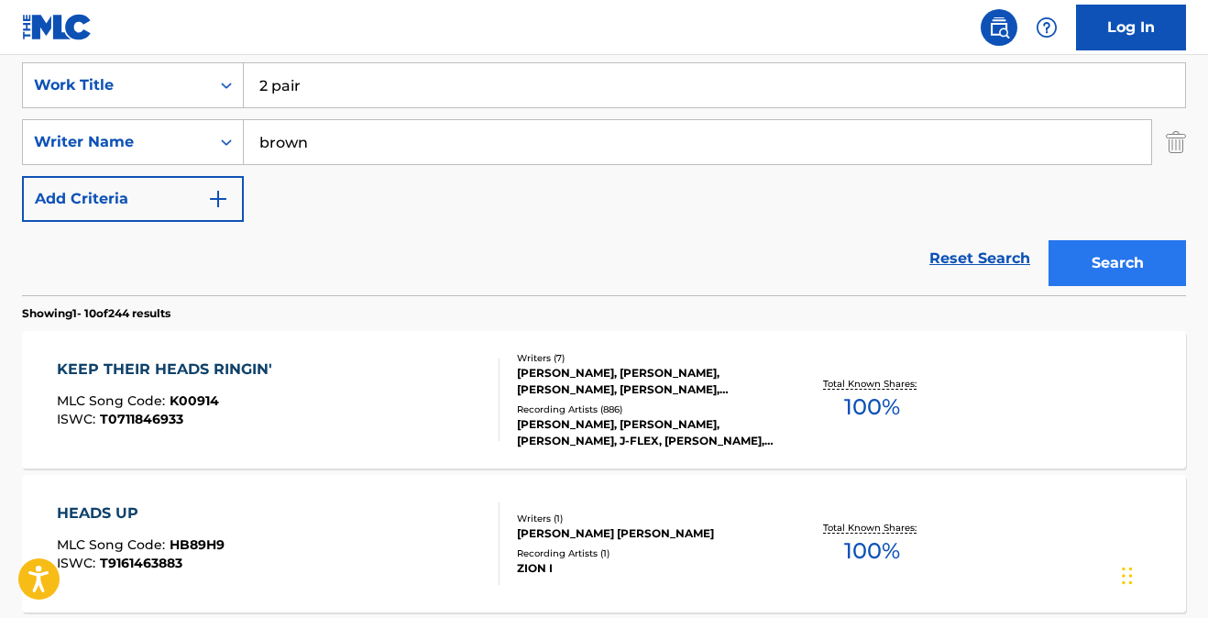
type input "brown"
click at [1093, 254] on button "Search" at bounding box center [1116, 263] width 137 height 46
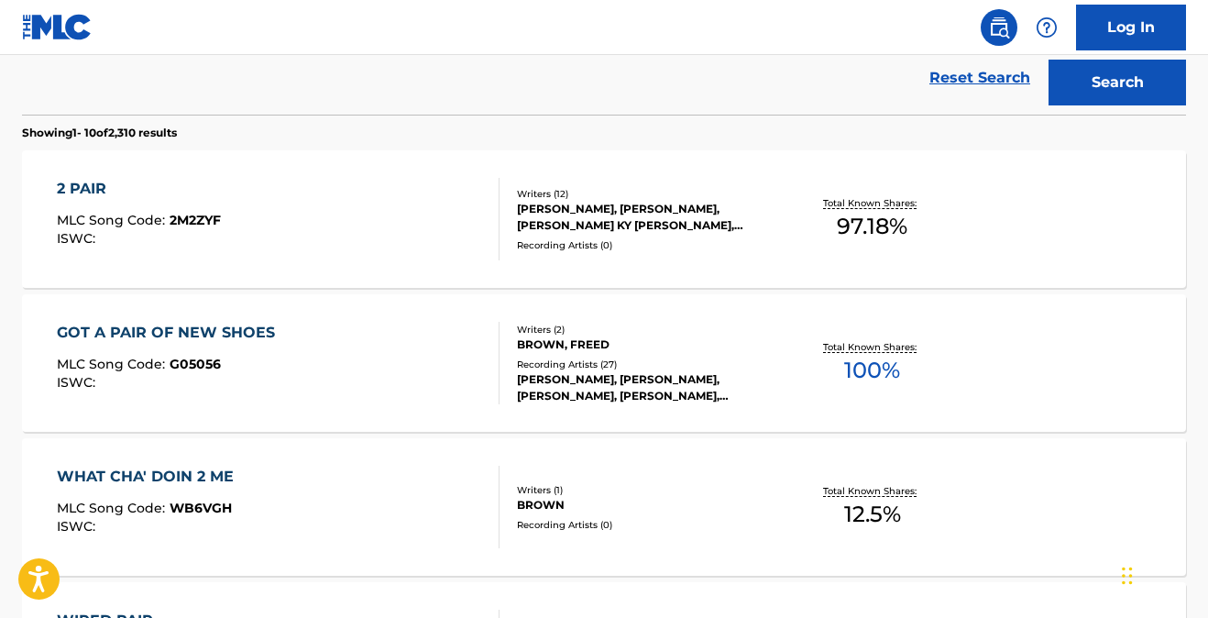
scroll to position [541, 0]
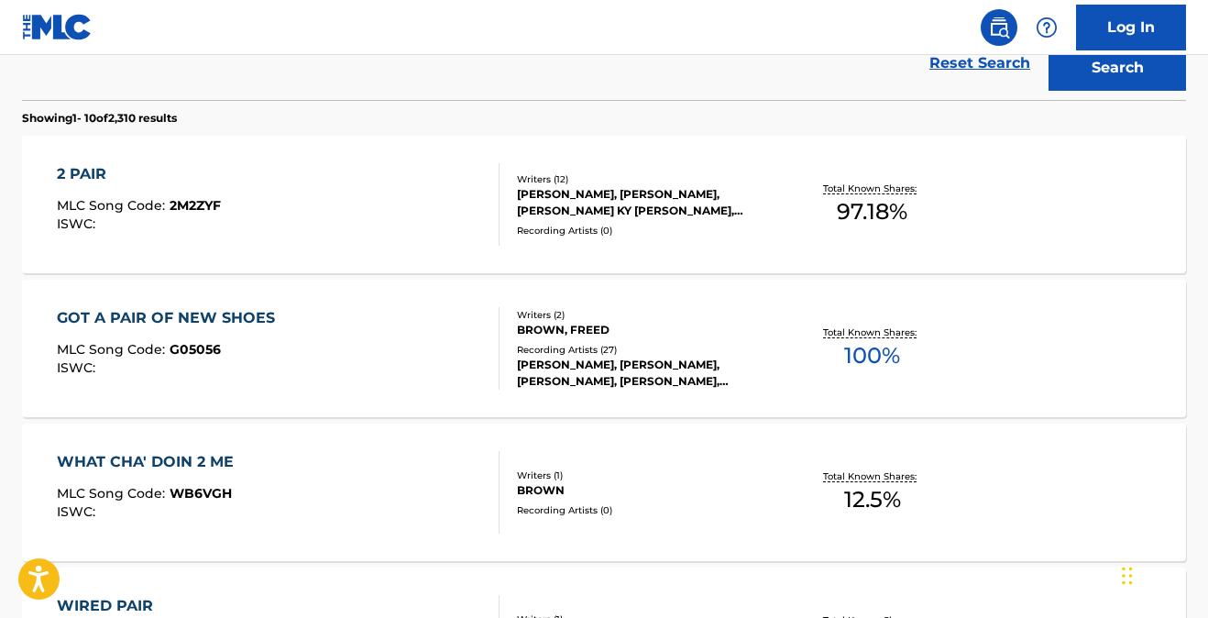
click at [440, 257] on div "2 PAIR MLC Song Code : 2M2ZYF ISWC : Writers ( 12 ) CORNELL HAYNES, JOE KENT, R…" at bounding box center [604, 204] width 1164 height 137
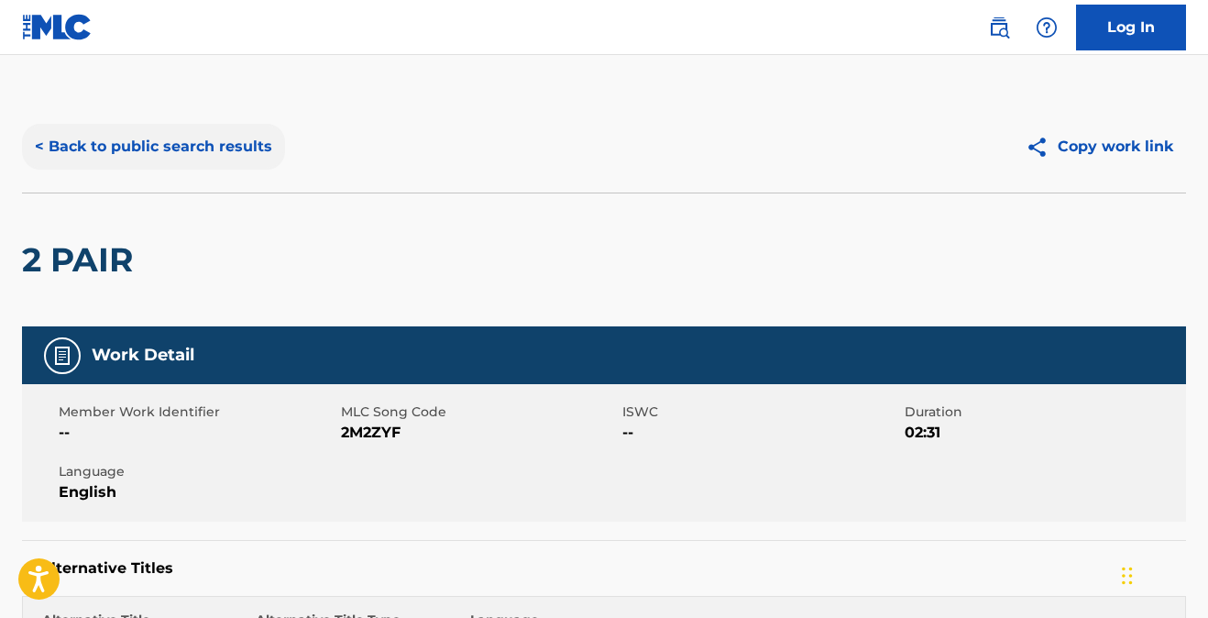
click at [201, 149] on button "< Back to public search results" at bounding box center [153, 147] width 263 height 46
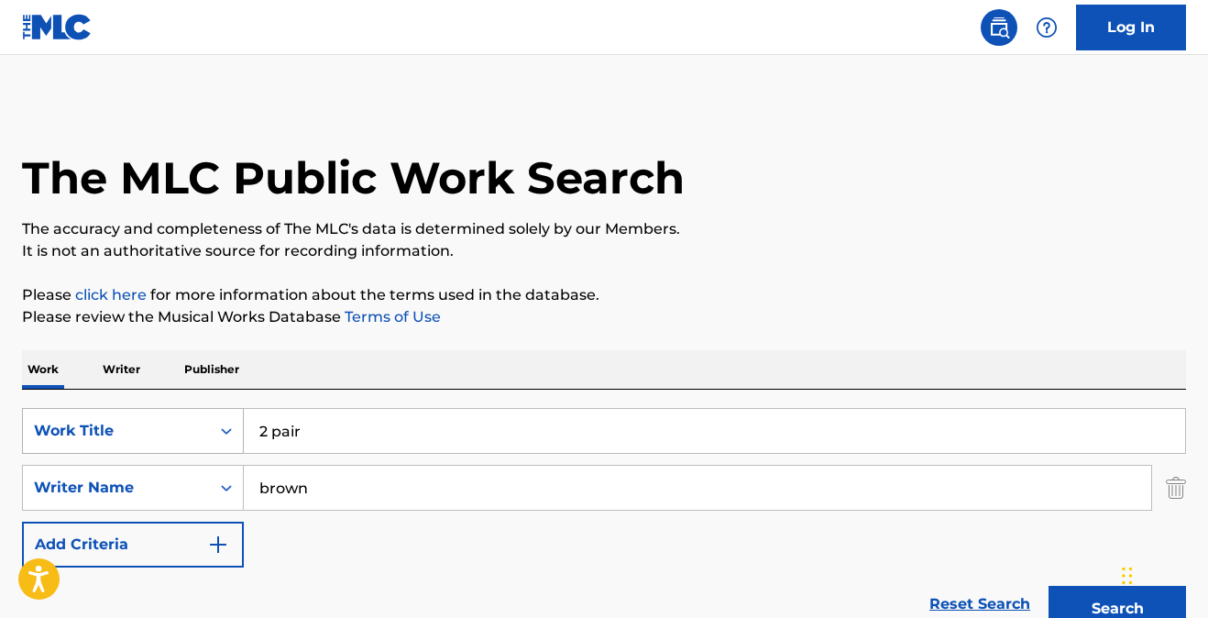
drag, startPoint x: 311, startPoint y: 430, endPoint x: 159, endPoint y: 407, distance: 153.8
click at [159, 410] on div "SearchWithCriteria45cc9bf0-b15e-4803-bc71-262c96a1aade Work Title 2 pair" at bounding box center [604, 431] width 1164 height 46
type input "satellite"
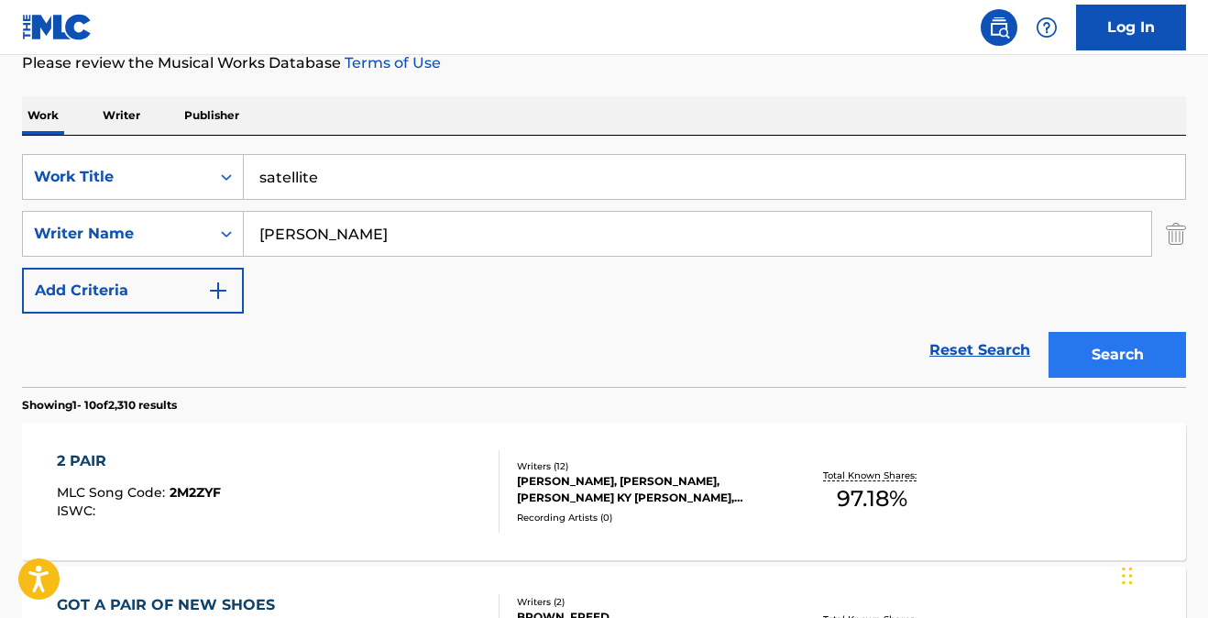
type input "gardner"
click at [1103, 352] on button "Search" at bounding box center [1116, 355] width 137 height 46
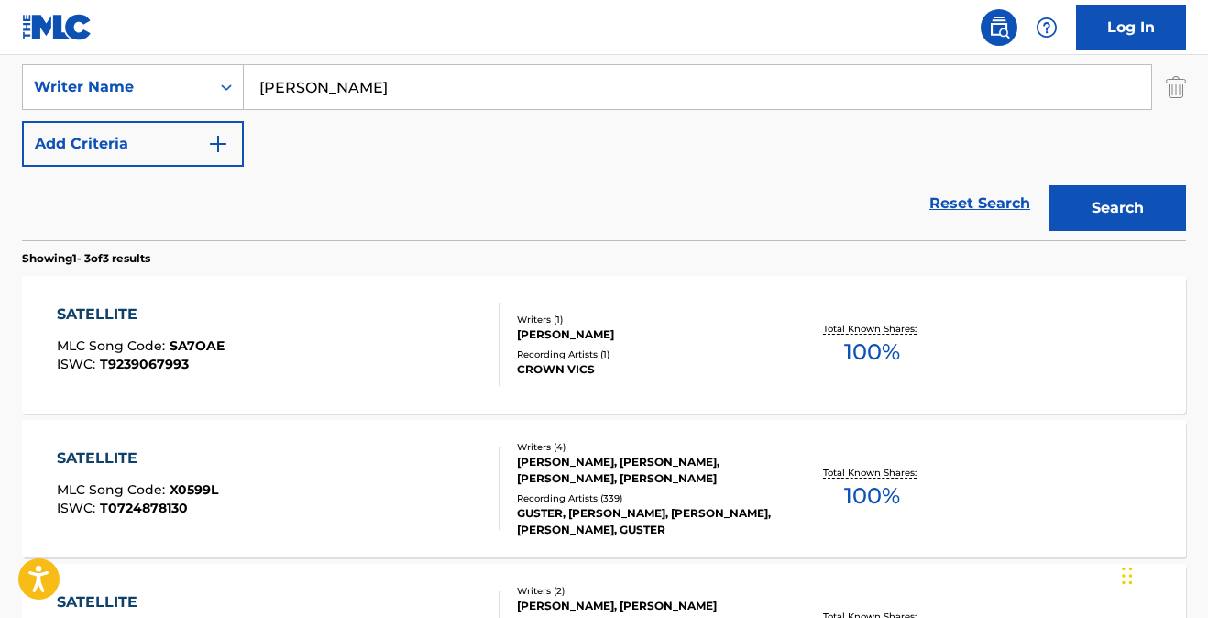
scroll to position [404, 0]
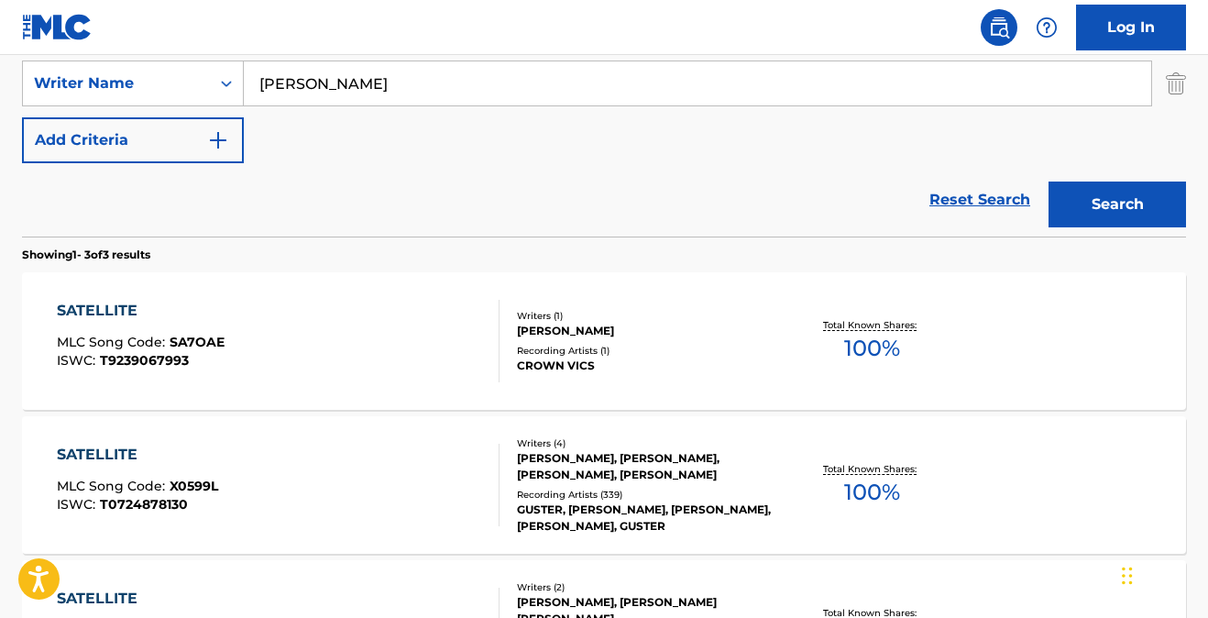
click at [99, 457] on div "SATELLITE" at bounding box center [137, 455] width 161 height 22
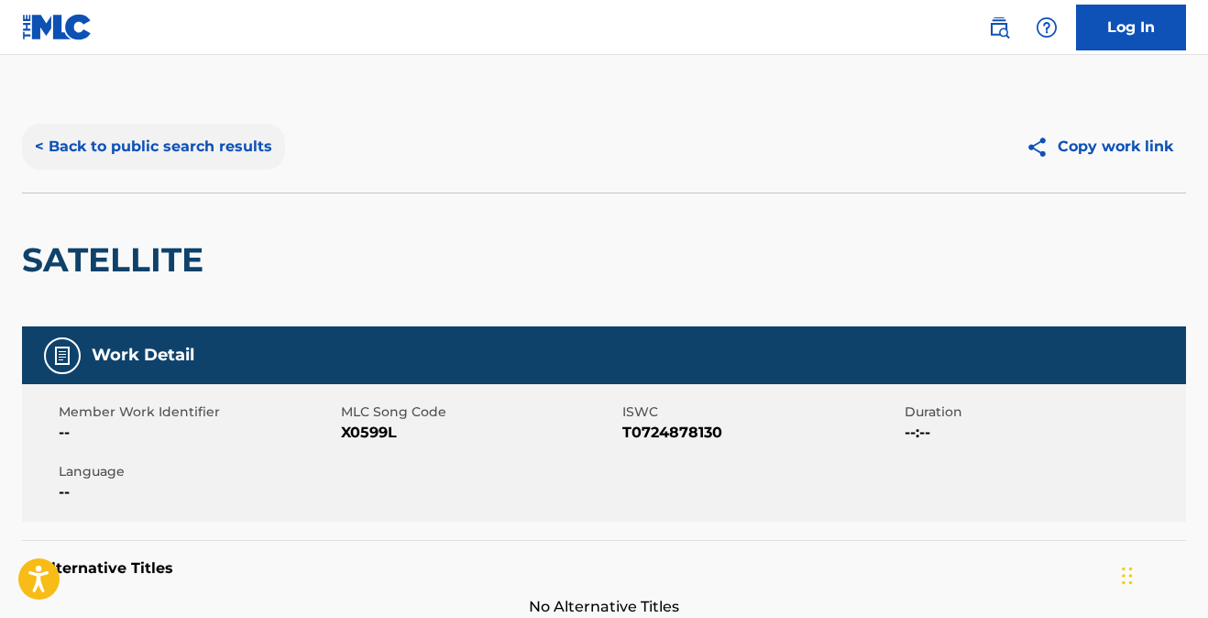
click at [195, 146] on button "< Back to public search results" at bounding box center [153, 147] width 263 height 46
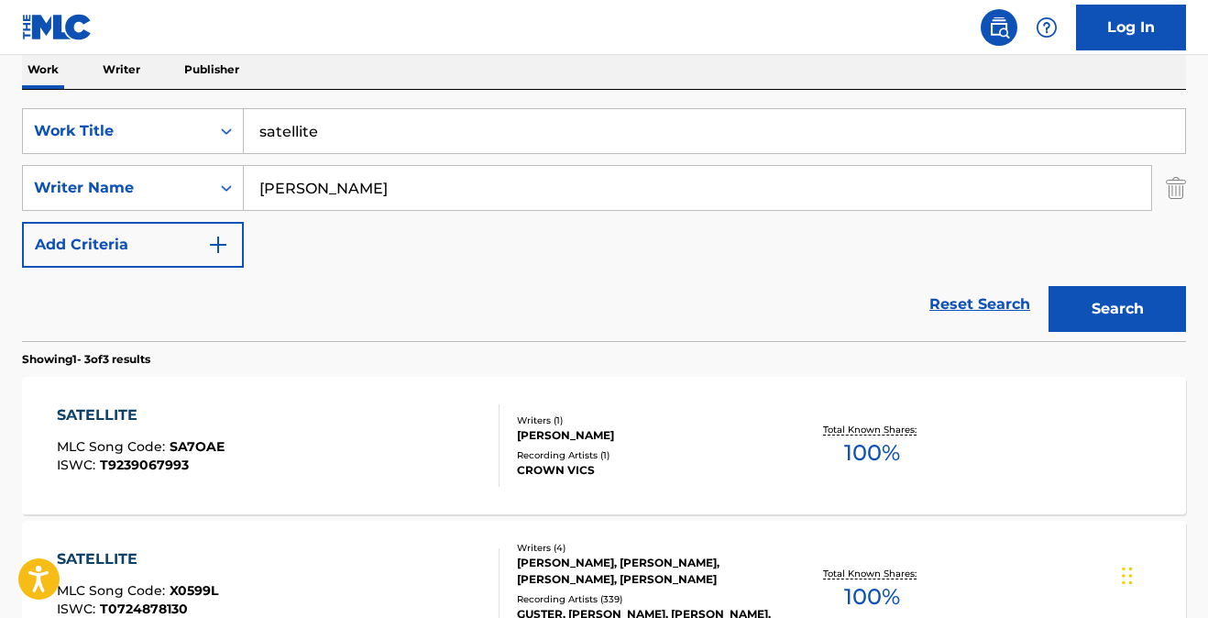
scroll to position [277, 0]
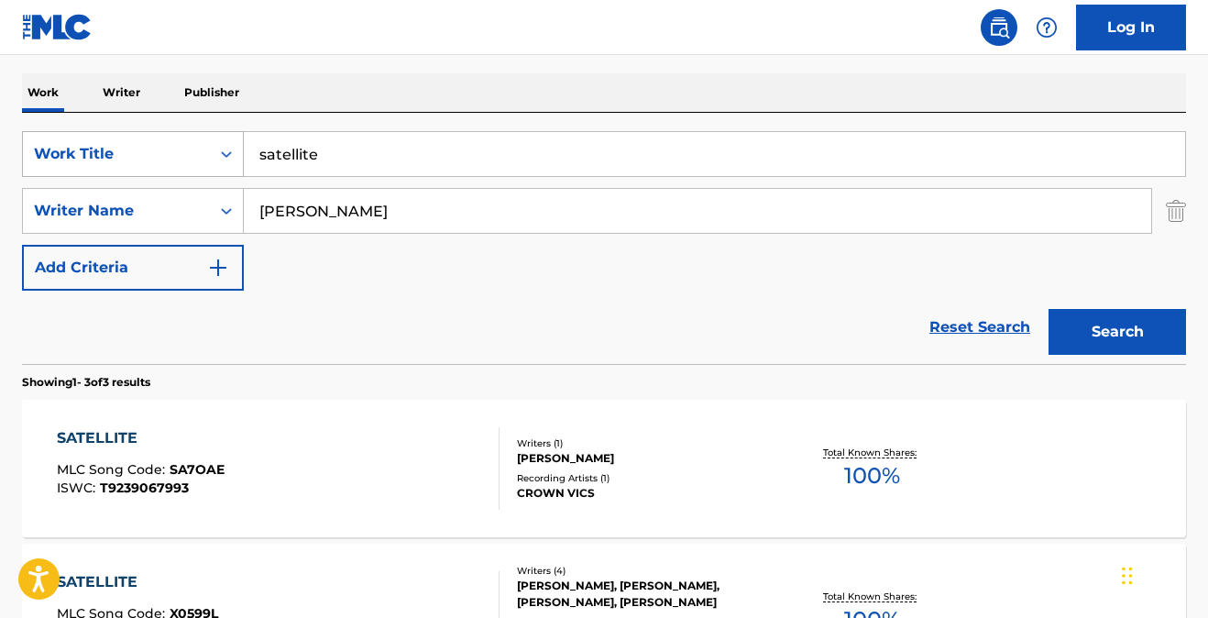
drag, startPoint x: 237, startPoint y: 140, endPoint x: 161, endPoint y: 136, distance: 76.2
click at [162, 136] on div "SearchWithCriteria45cc9bf0-b15e-4803-bc71-262c96a1aade Work Title satellite" at bounding box center [604, 154] width 1164 height 46
type input "red white and jersey"
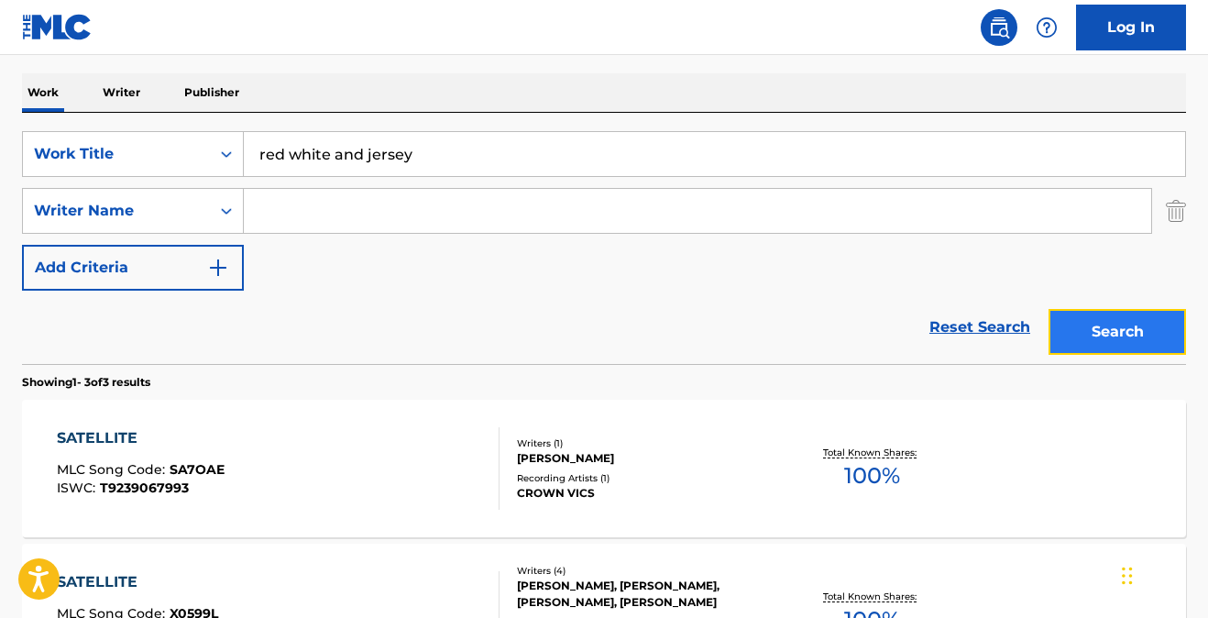
click at [1085, 329] on button "Search" at bounding box center [1116, 332] width 137 height 46
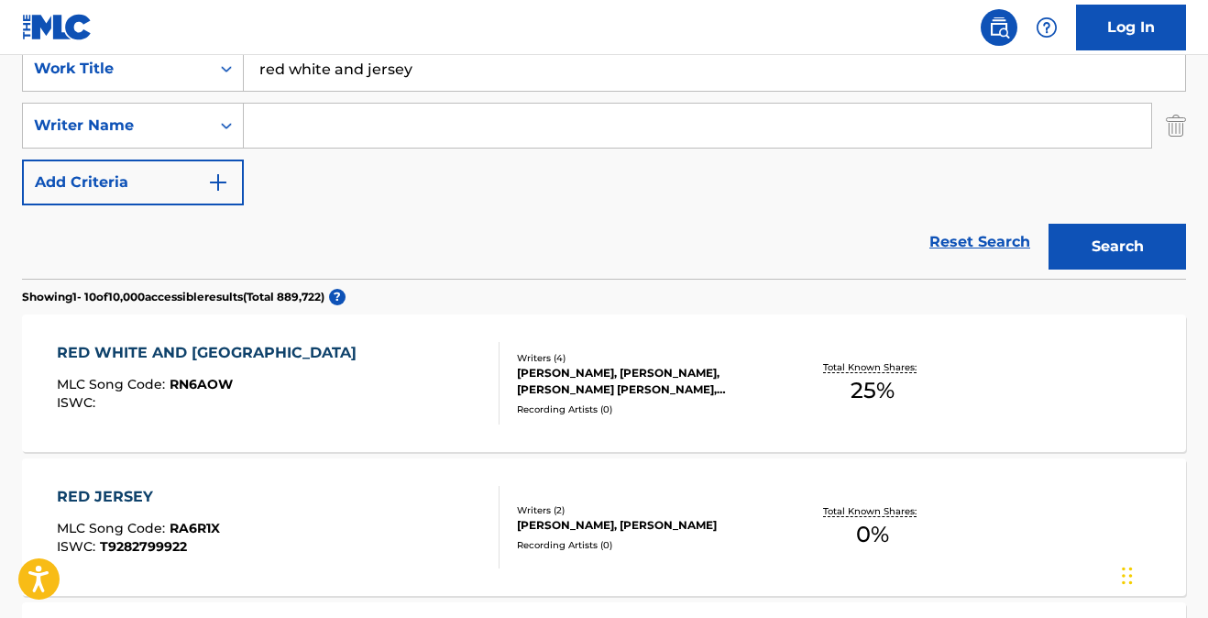
scroll to position [372, 0]
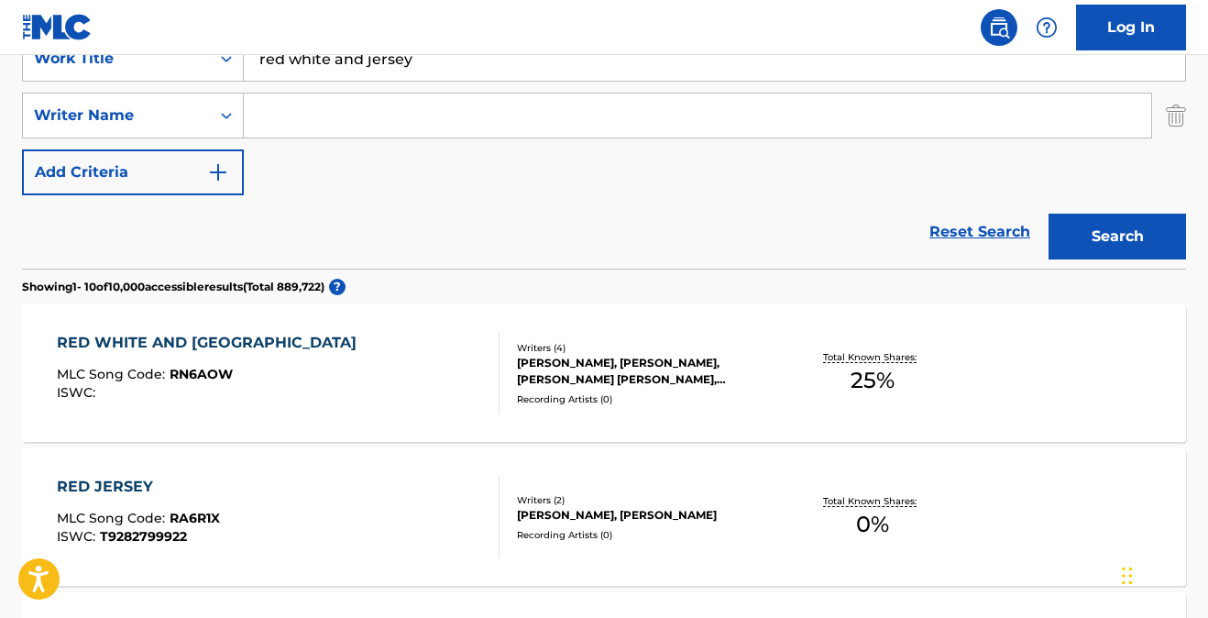
click at [160, 338] on div "RED WHITE AND JERSEY" at bounding box center [211, 343] width 309 height 22
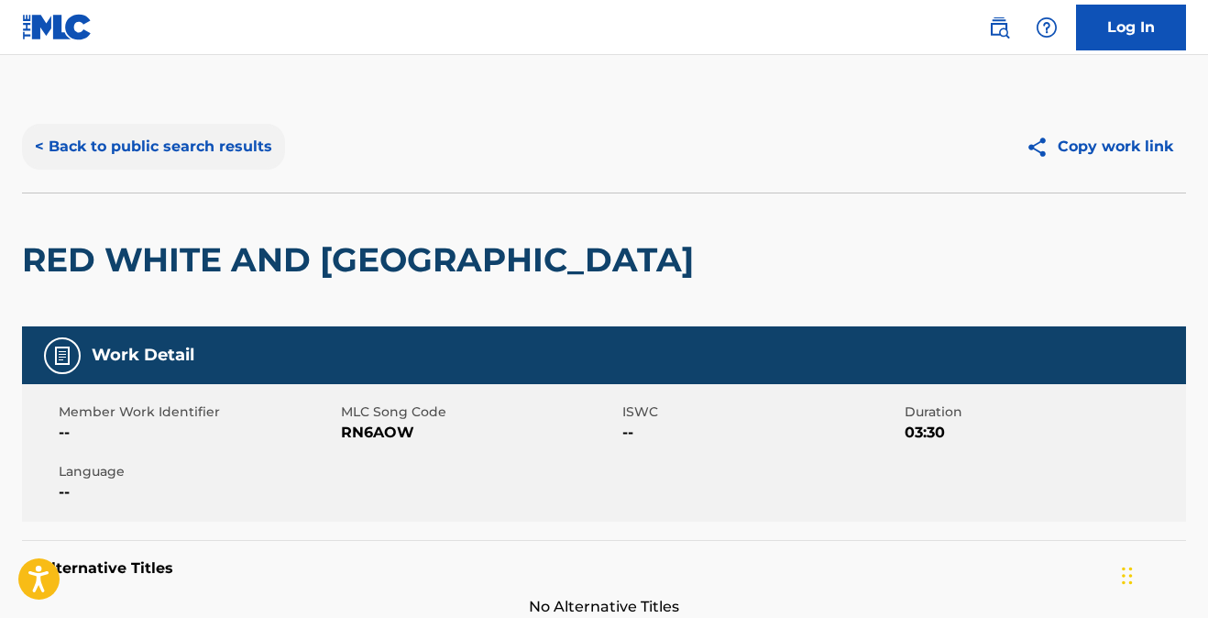
click at [148, 140] on button "< Back to public search results" at bounding box center [153, 147] width 263 height 46
